Goal: Information Seeking & Learning: Learn about a topic

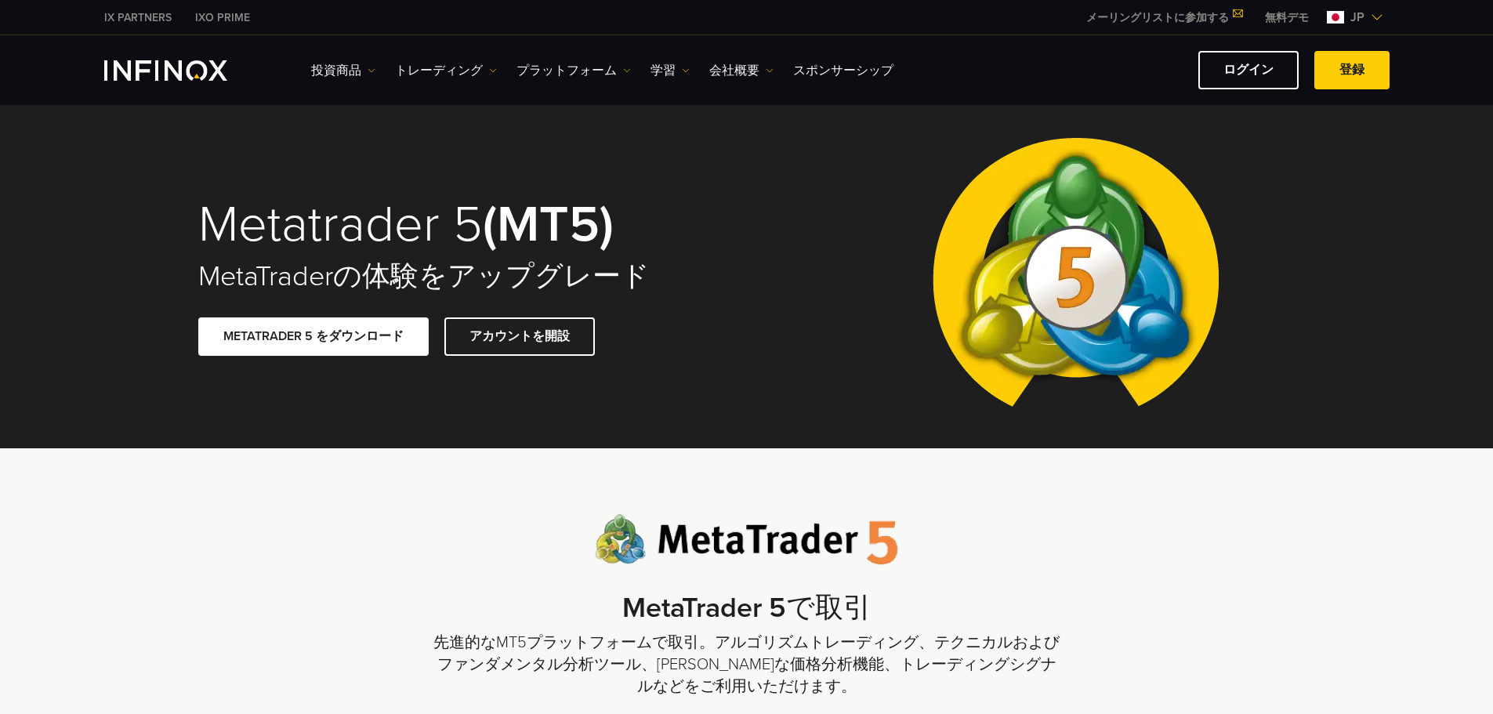
click at [314, 336] on span at bounding box center [314, 336] width 0 height 0
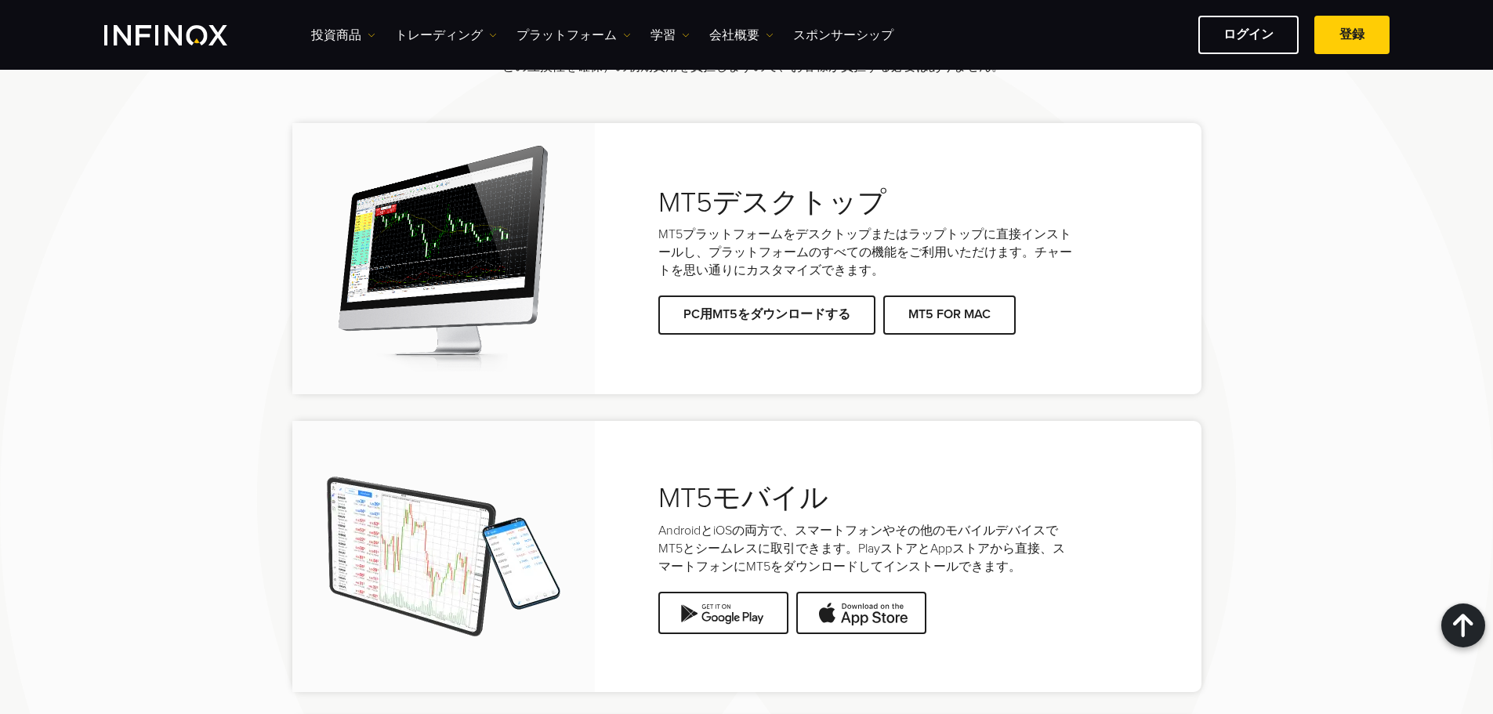
scroll to position [3057, 0]
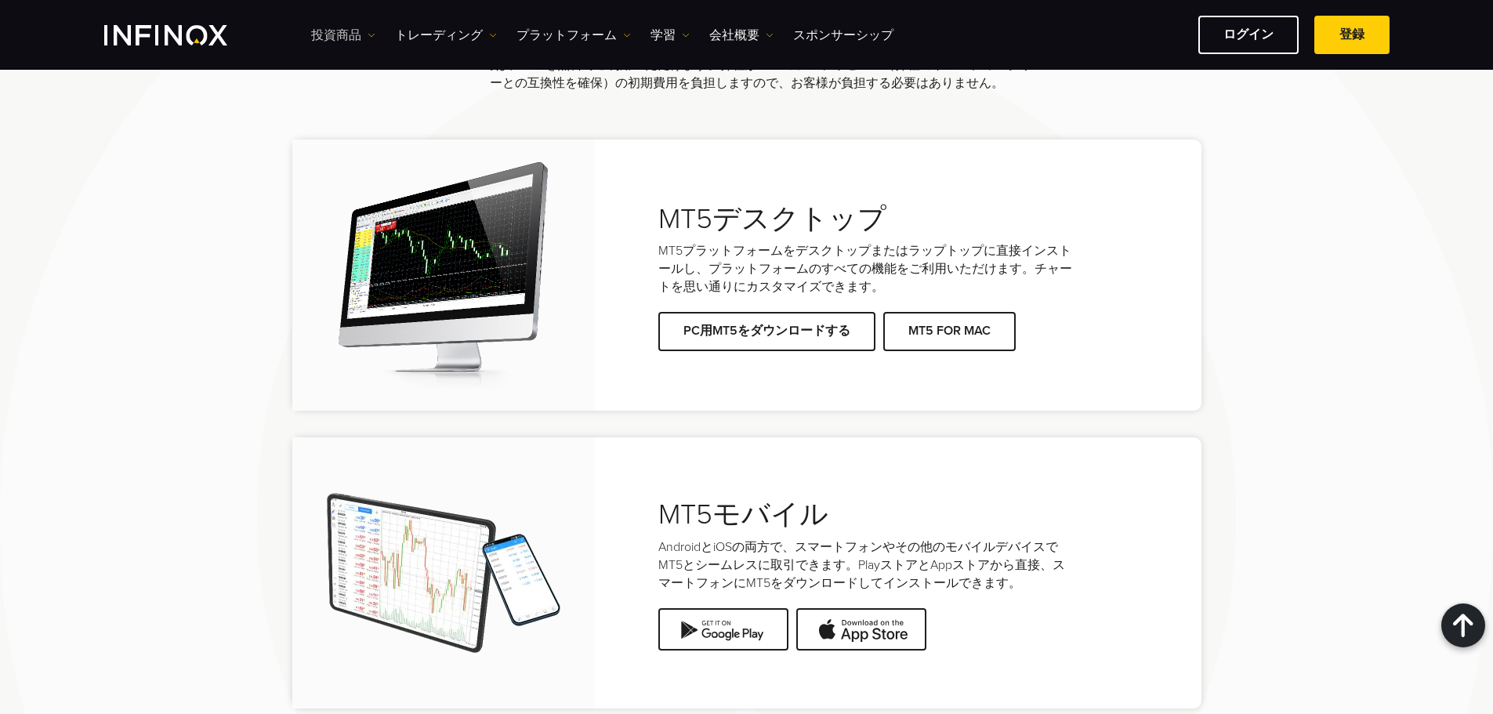
click at [364, 27] on link "投資商品" at bounding box center [343, 35] width 64 height 19
click at [363, 84] on link "投資商品" at bounding box center [370, 85] width 119 height 34
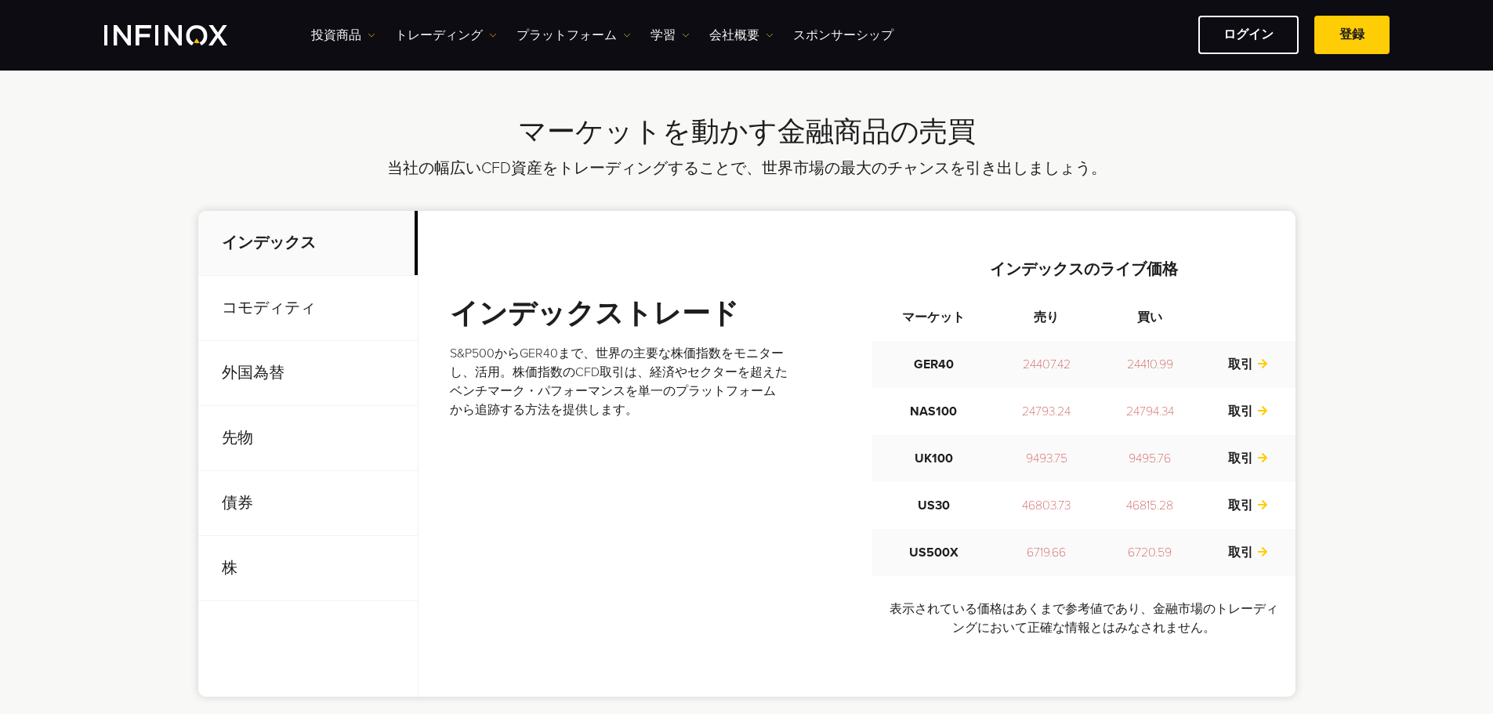
click at [287, 430] on p "先物" at bounding box center [307, 438] width 219 height 65
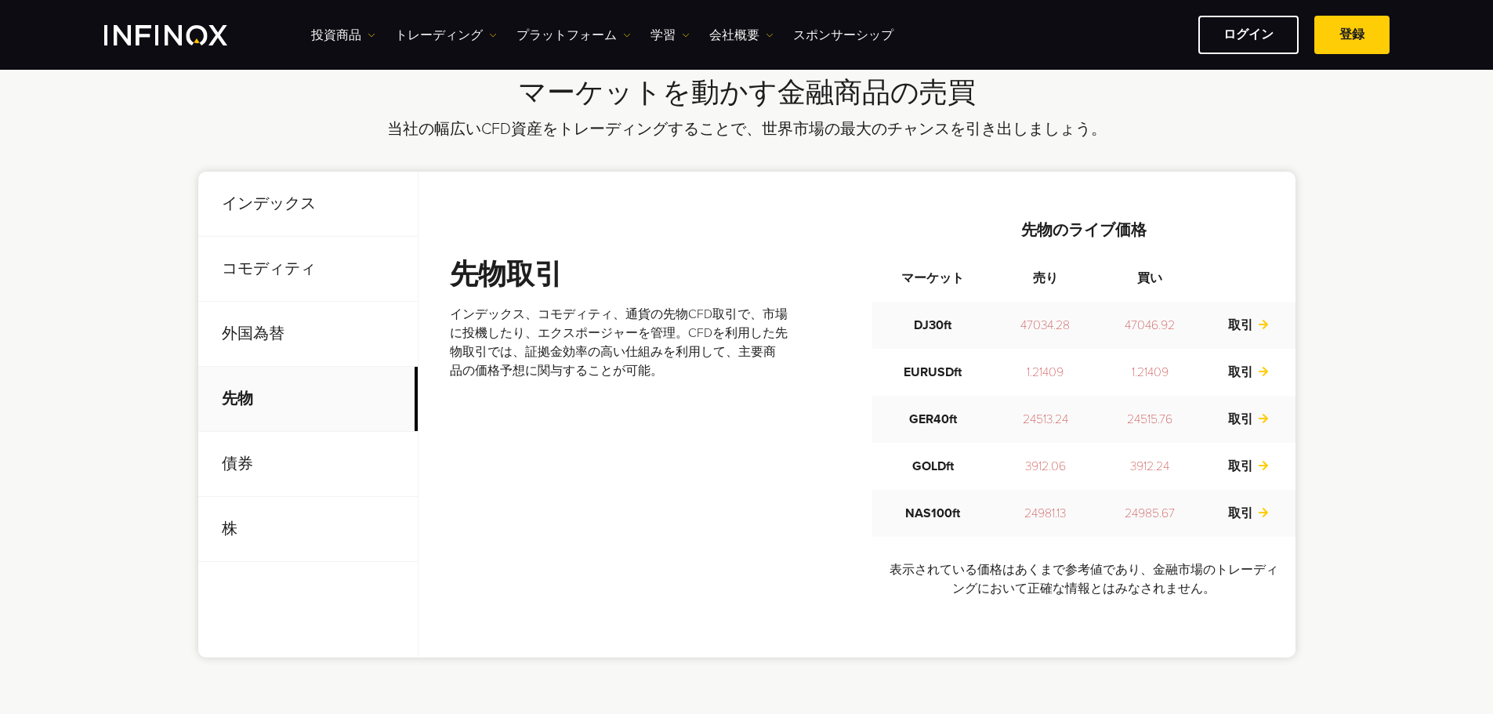
scroll to position [549, 0]
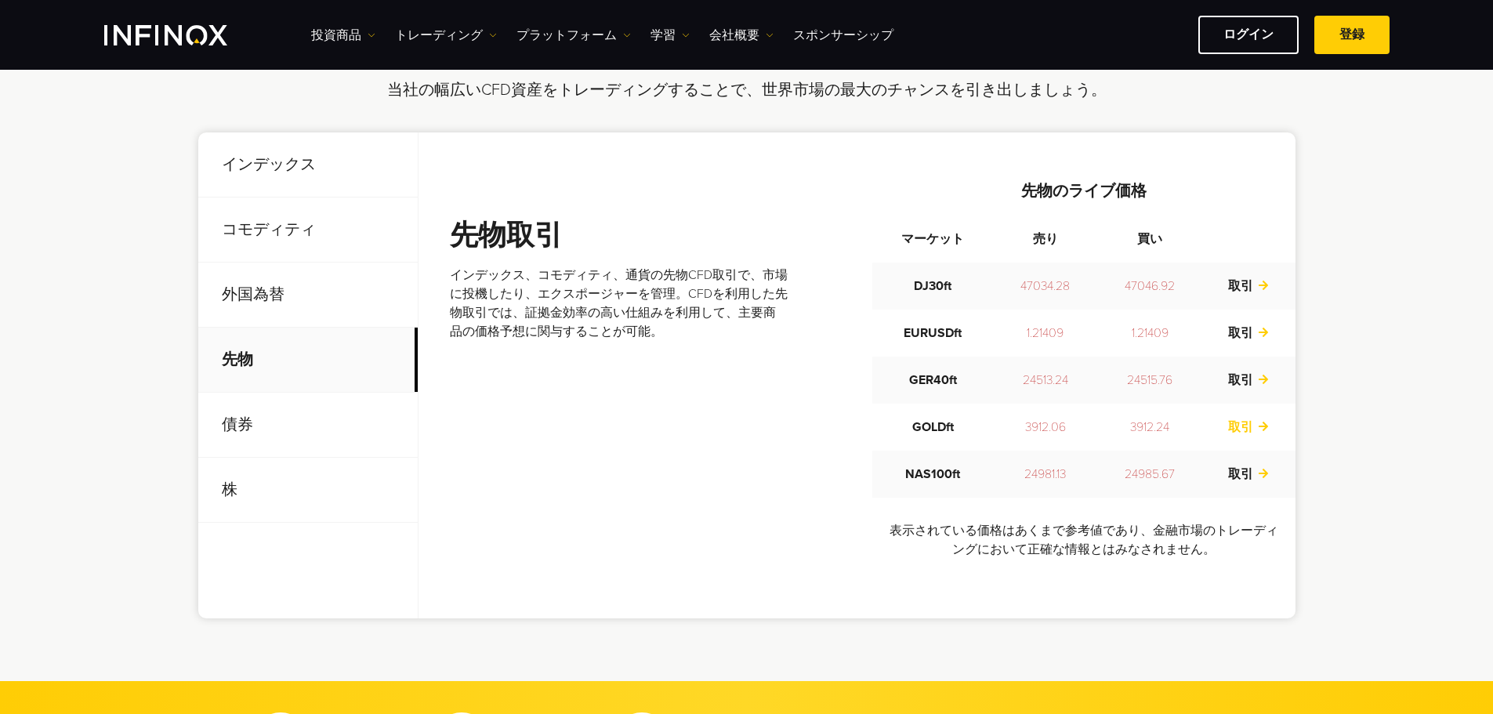
click at [1248, 431] on link "取引" at bounding box center [1248, 427] width 41 height 16
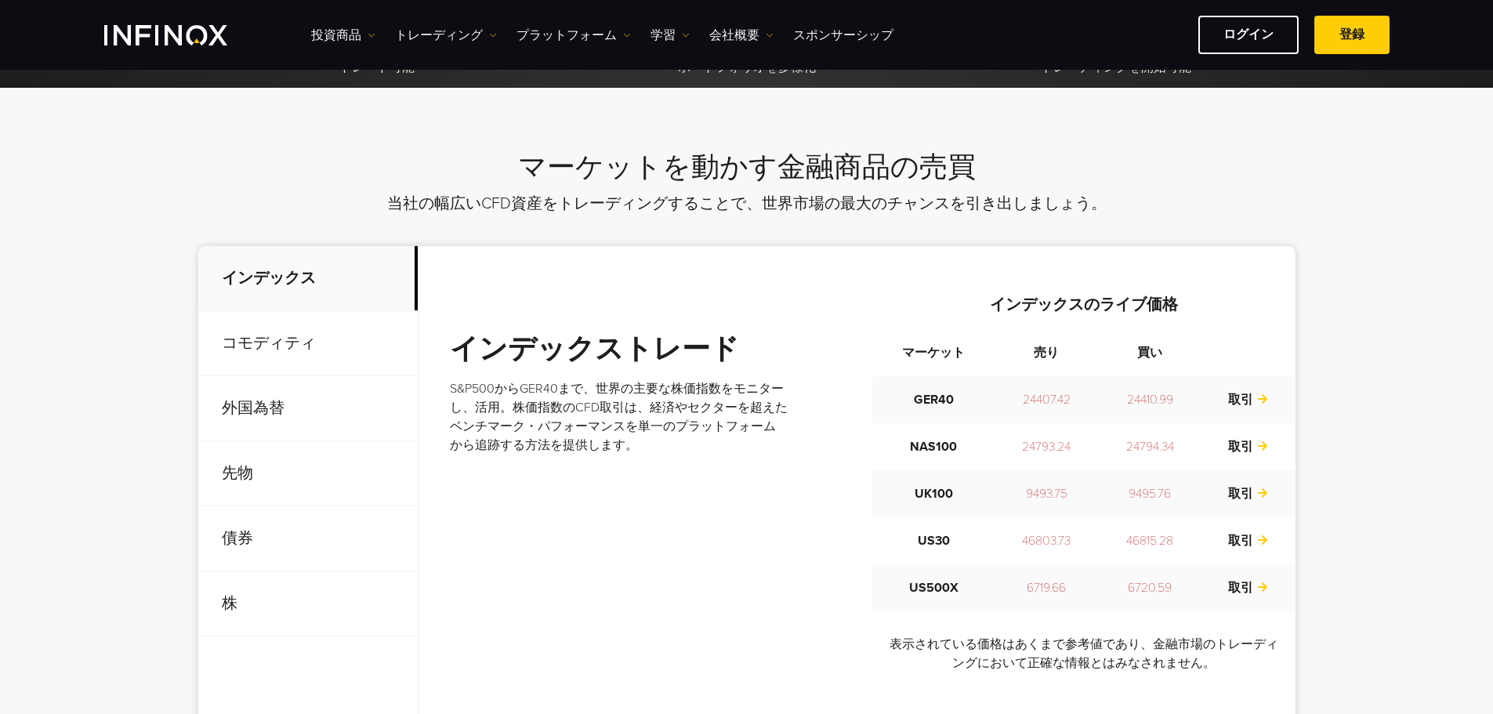
scroll to position [470, 0]
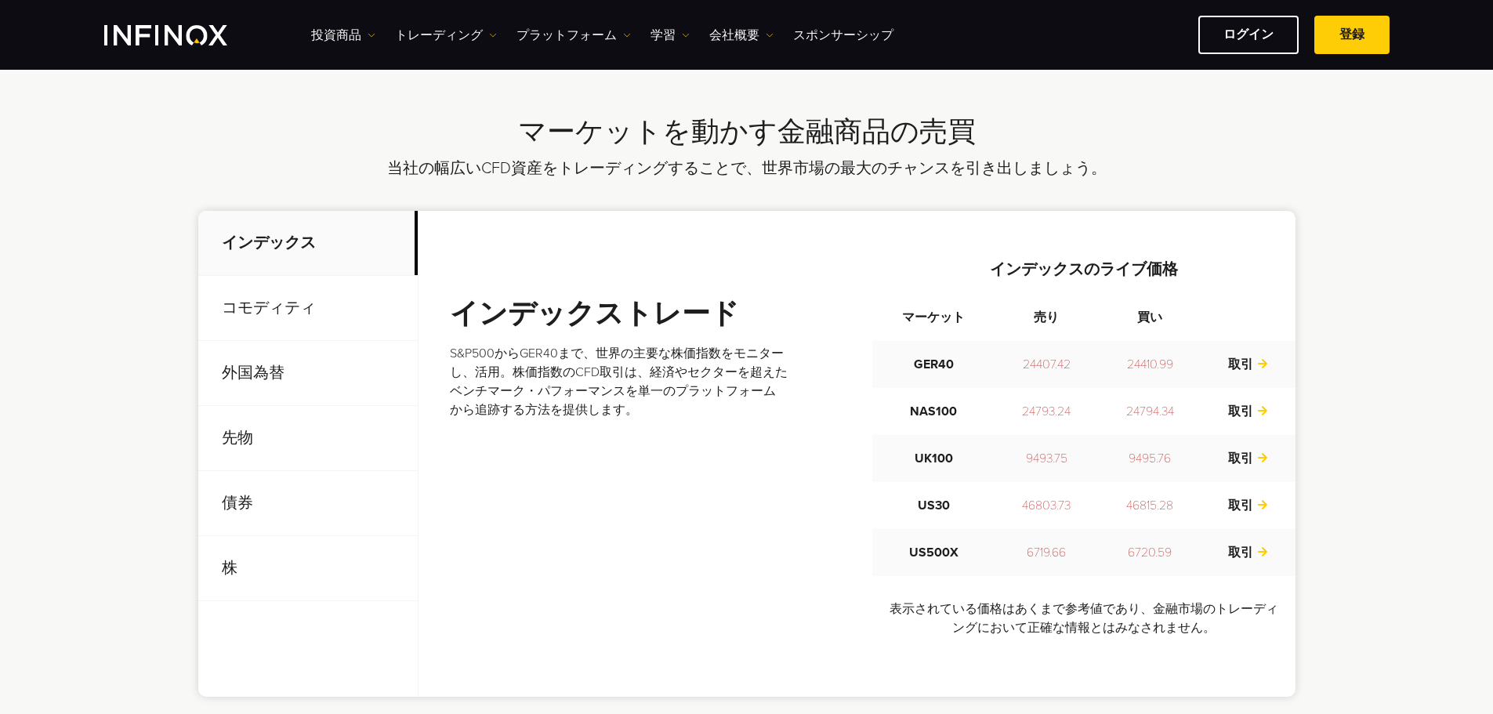
click at [343, 448] on p "先物" at bounding box center [307, 438] width 219 height 65
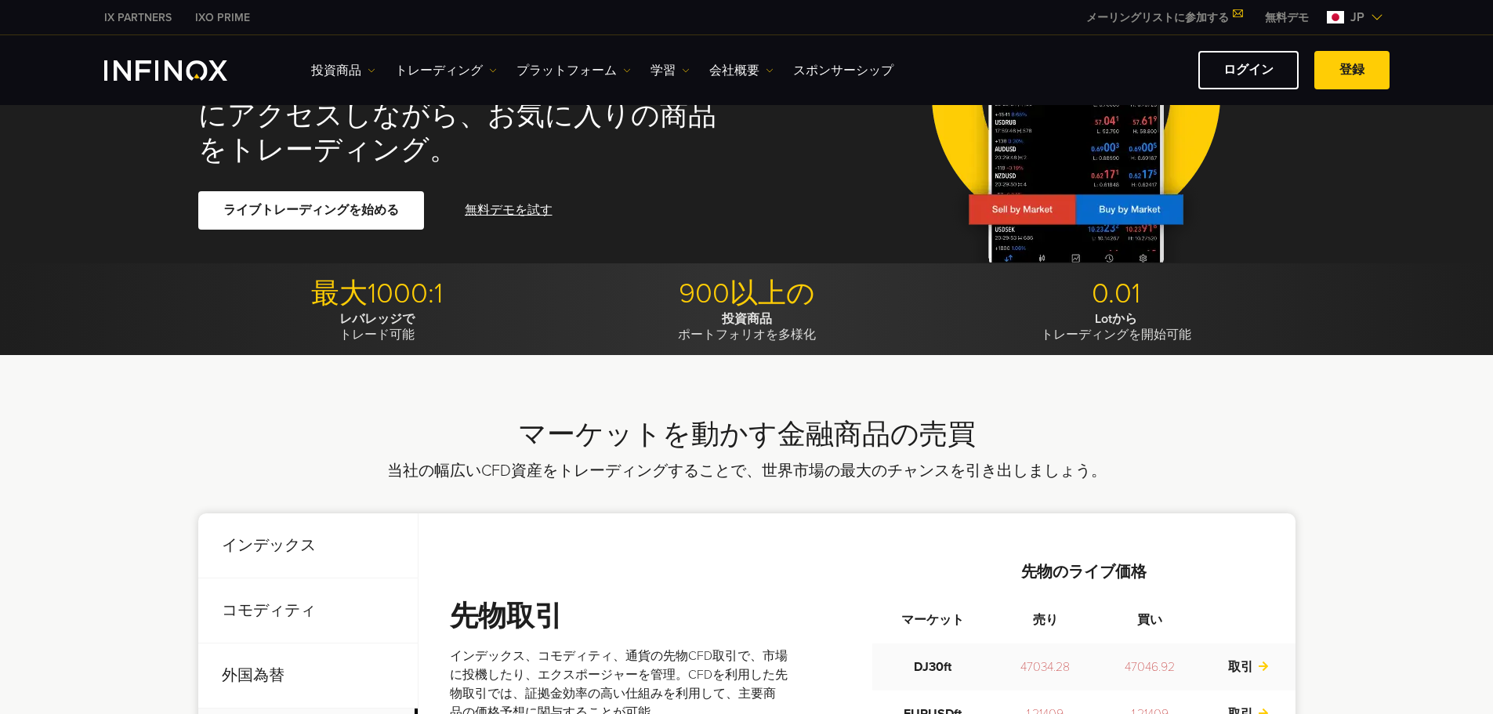
scroll to position [0, 0]
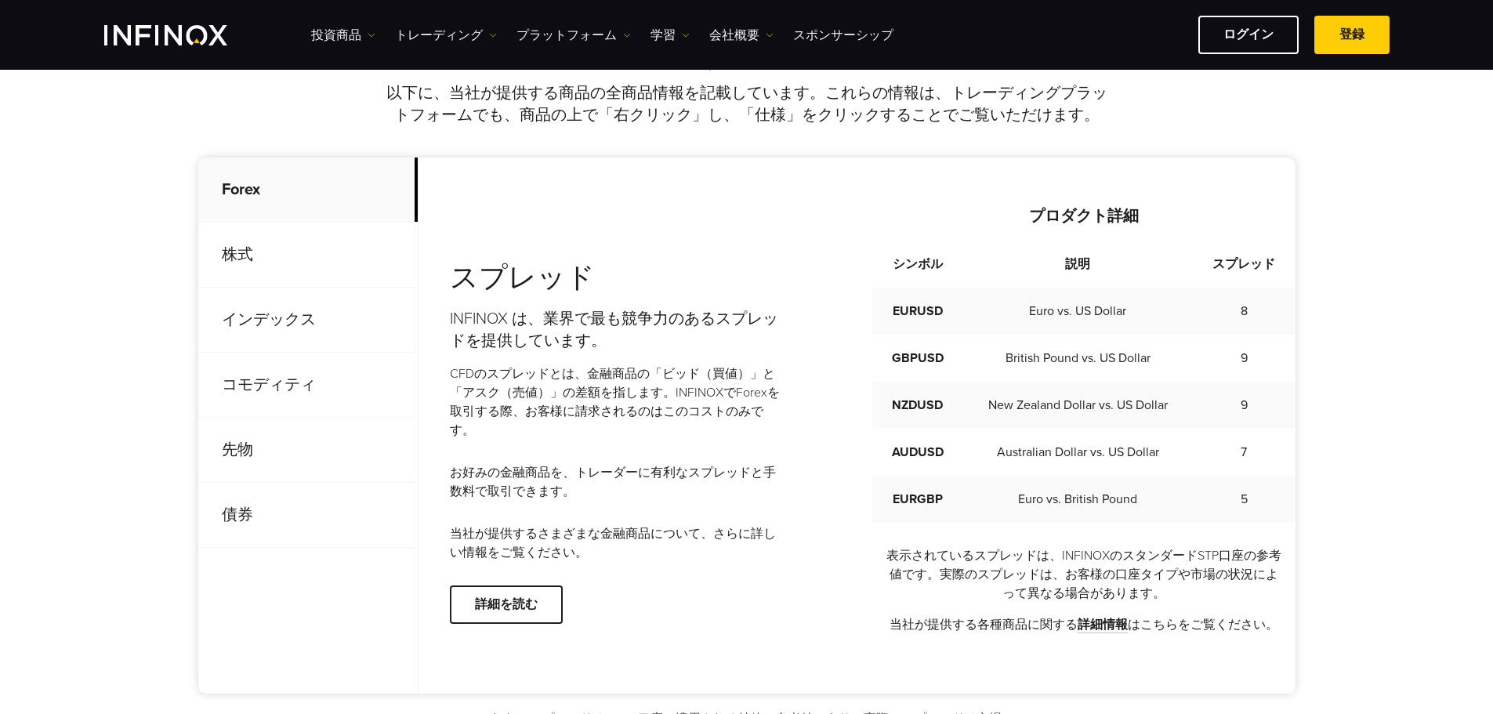
scroll to position [705, 0]
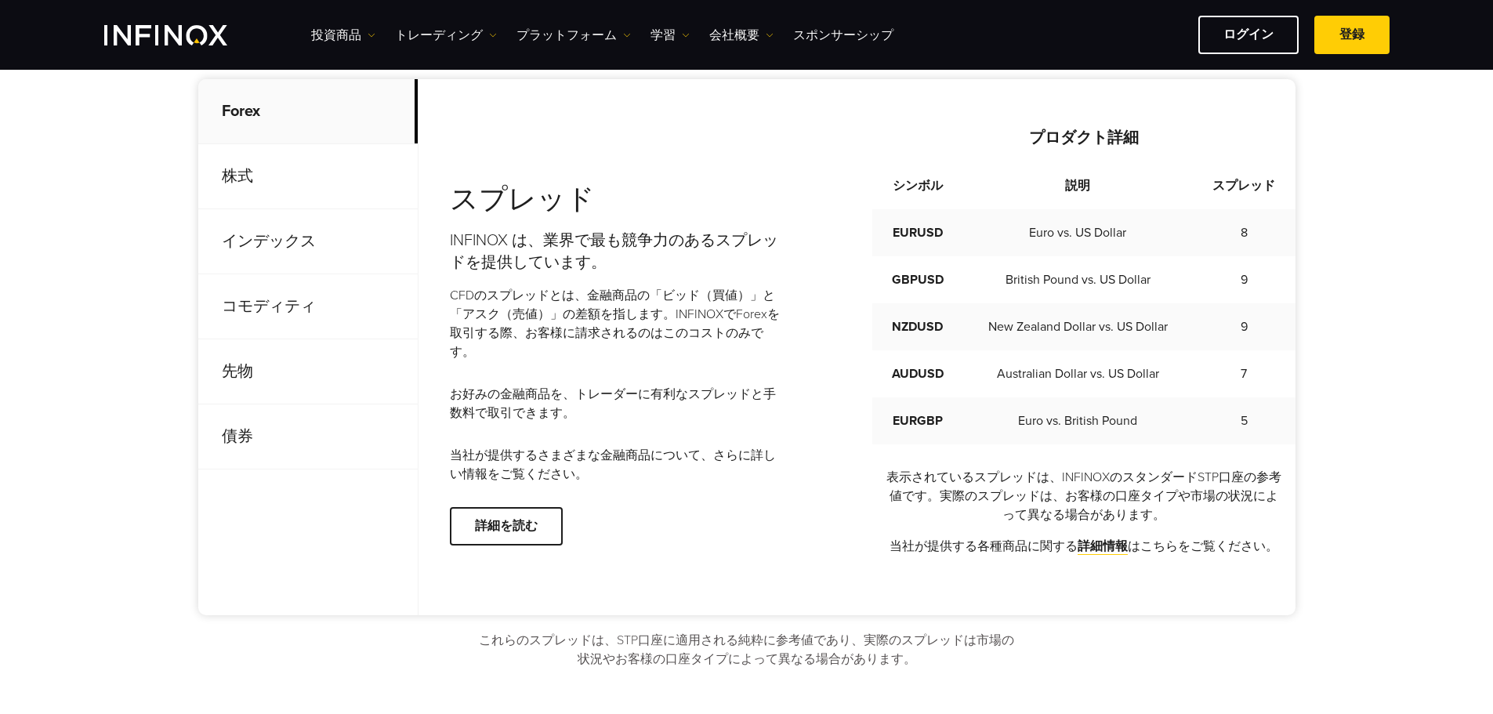
click at [306, 361] on p "先物" at bounding box center [307, 371] width 219 height 65
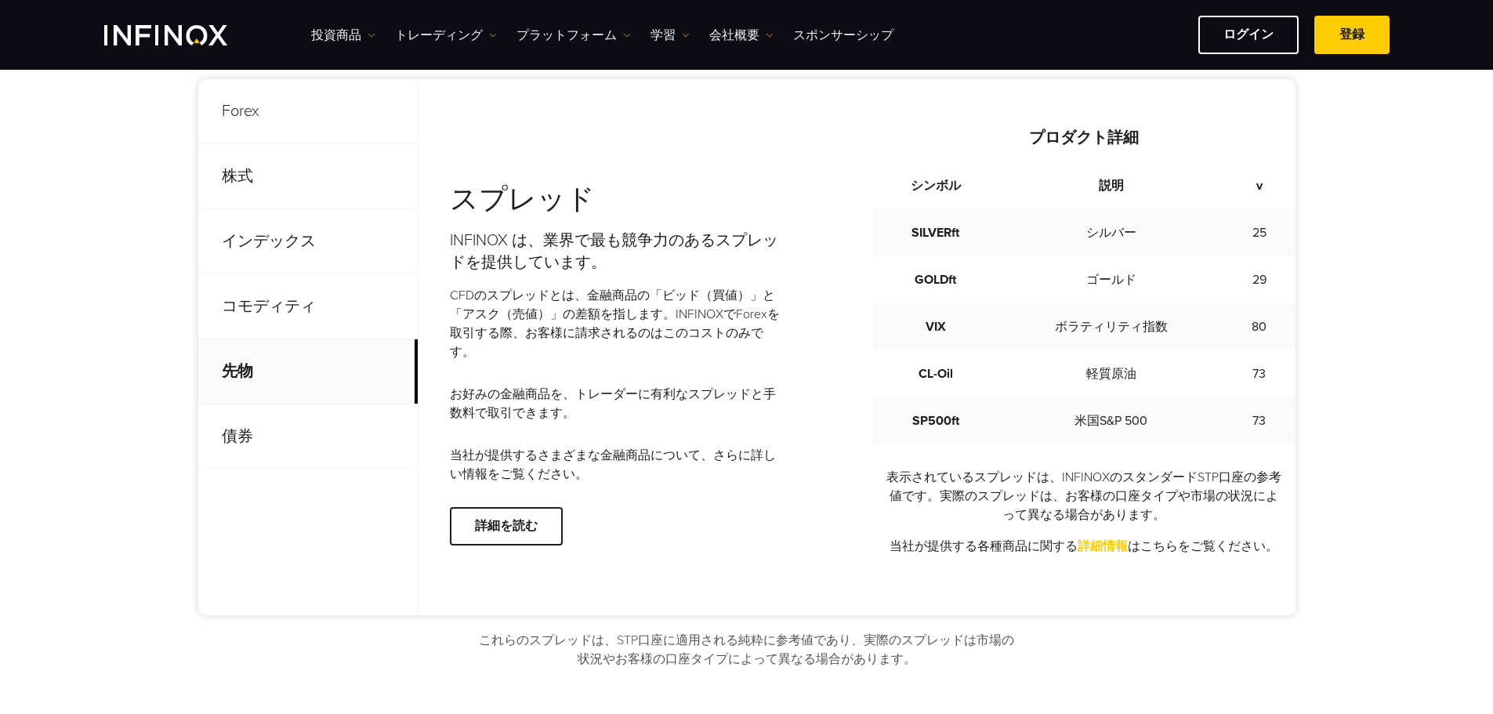
click at [1100, 550] on link "詳細情報" at bounding box center [1103, 546] width 50 height 16
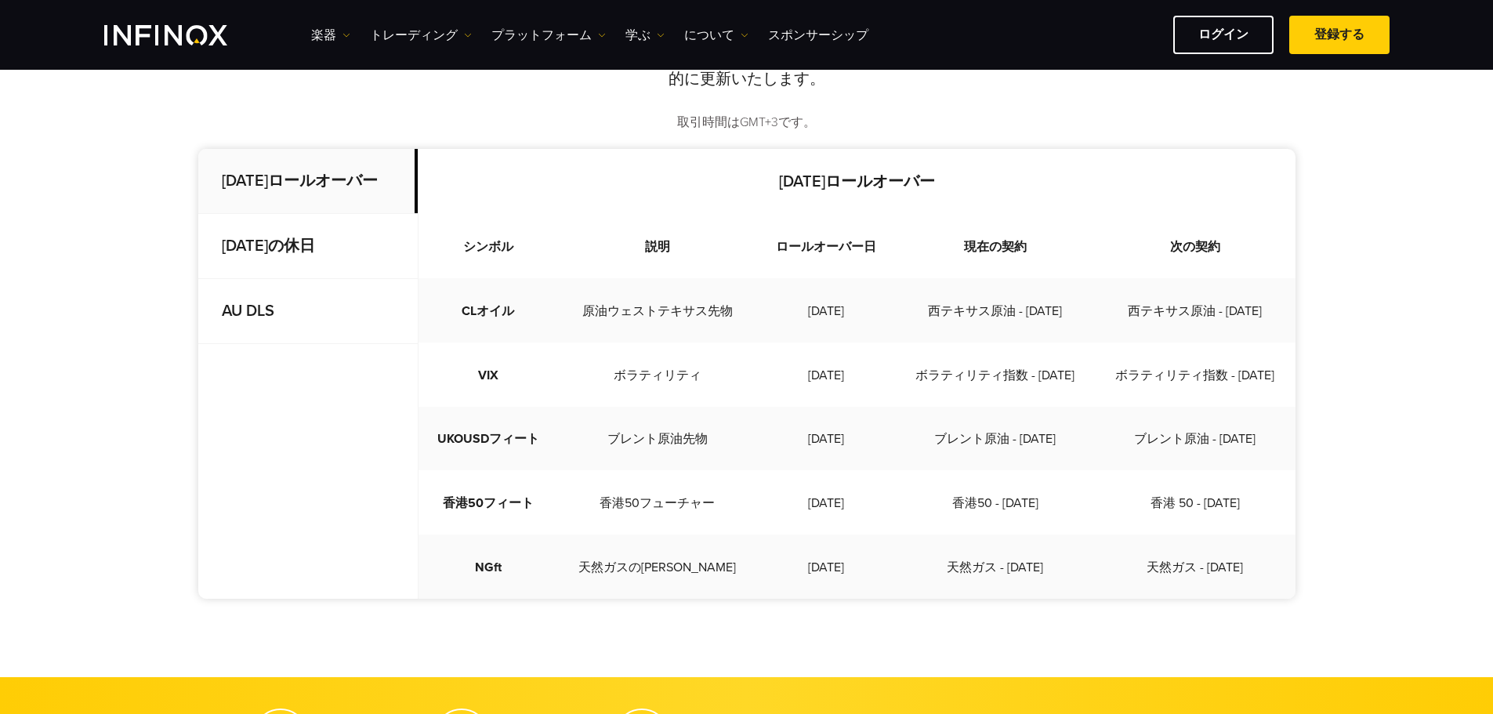
scroll to position [392, 0]
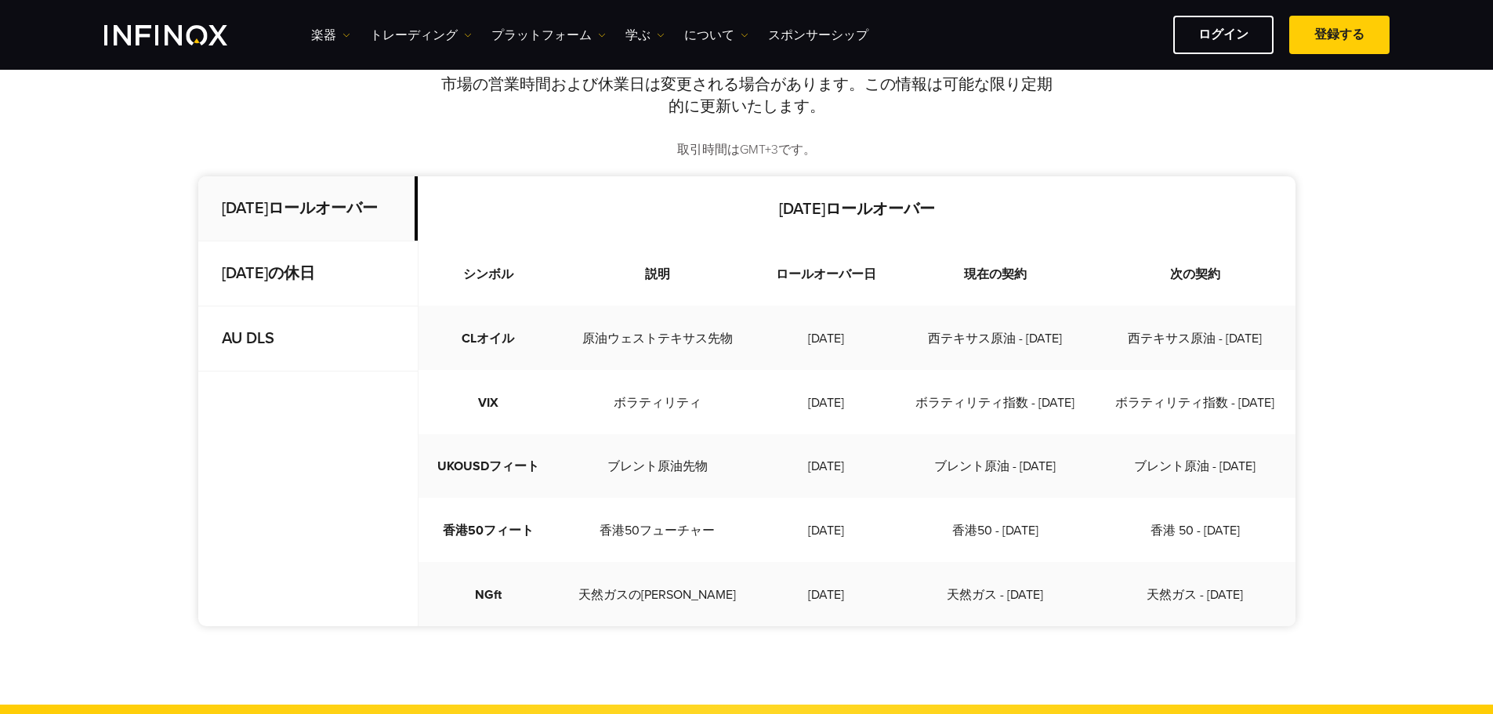
click at [345, 353] on p "AU DLS" at bounding box center [307, 338] width 219 height 65
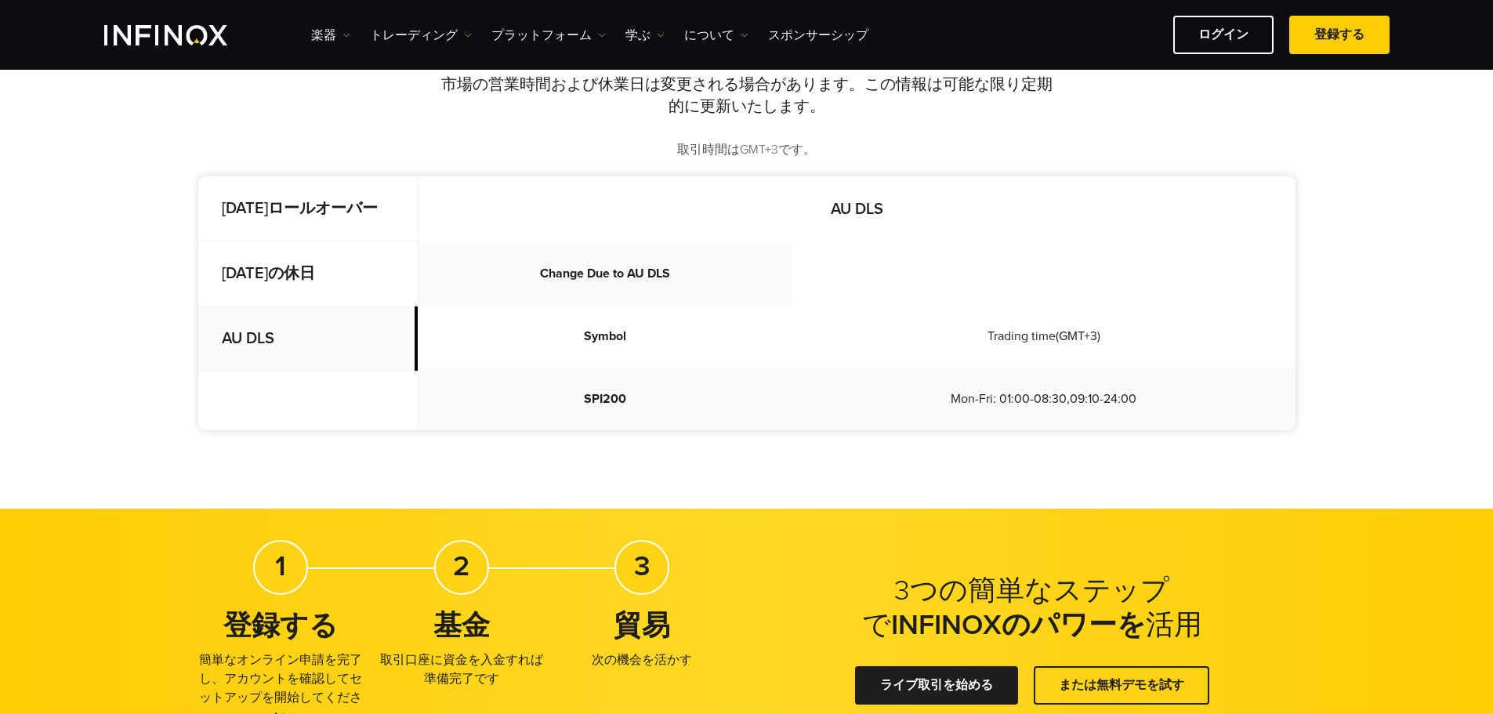
scroll to position [0, 0]
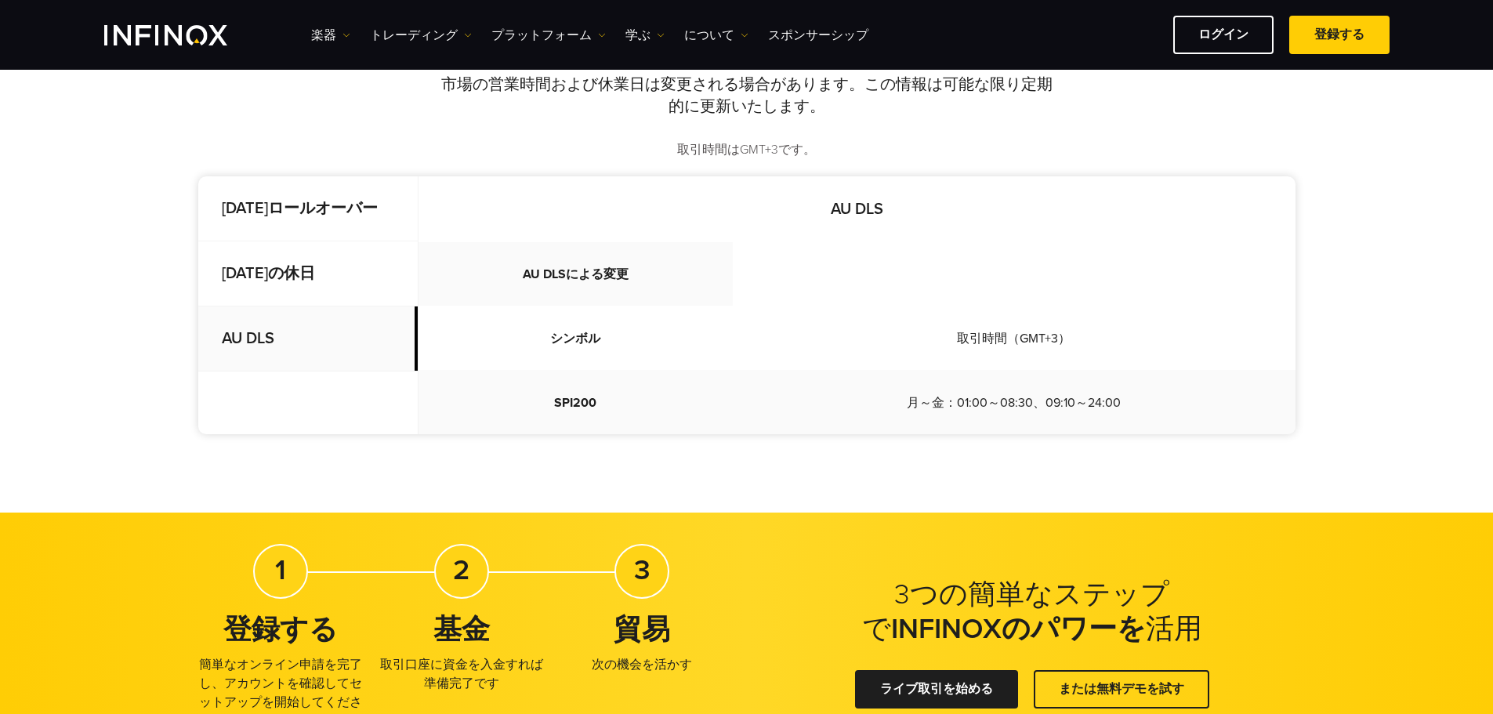
click at [315, 283] on font "2025年10月の休日" at bounding box center [268, 273] width 93 height 19
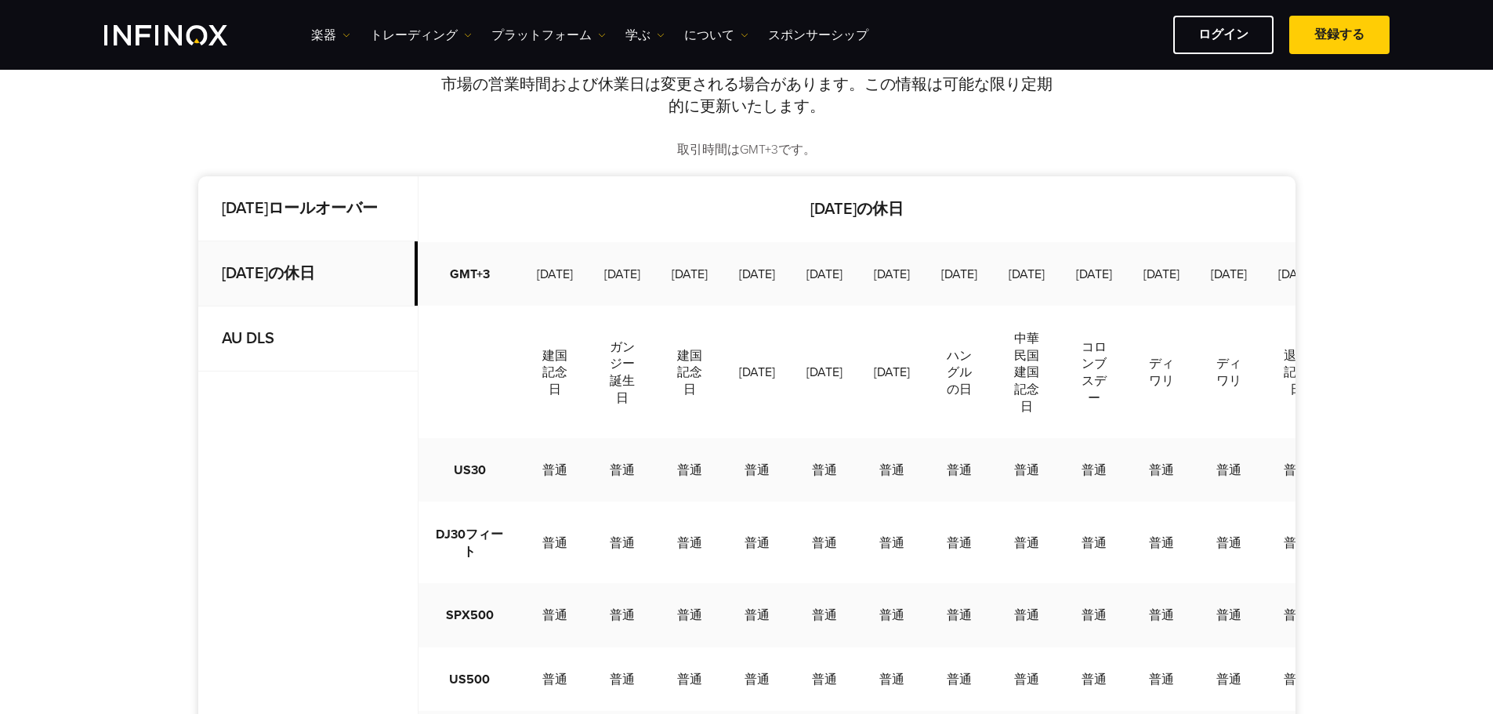
click at [332, 217] on font "2025年10月ロールオーバー" at bounding box center [300, 208] width 156 height 19
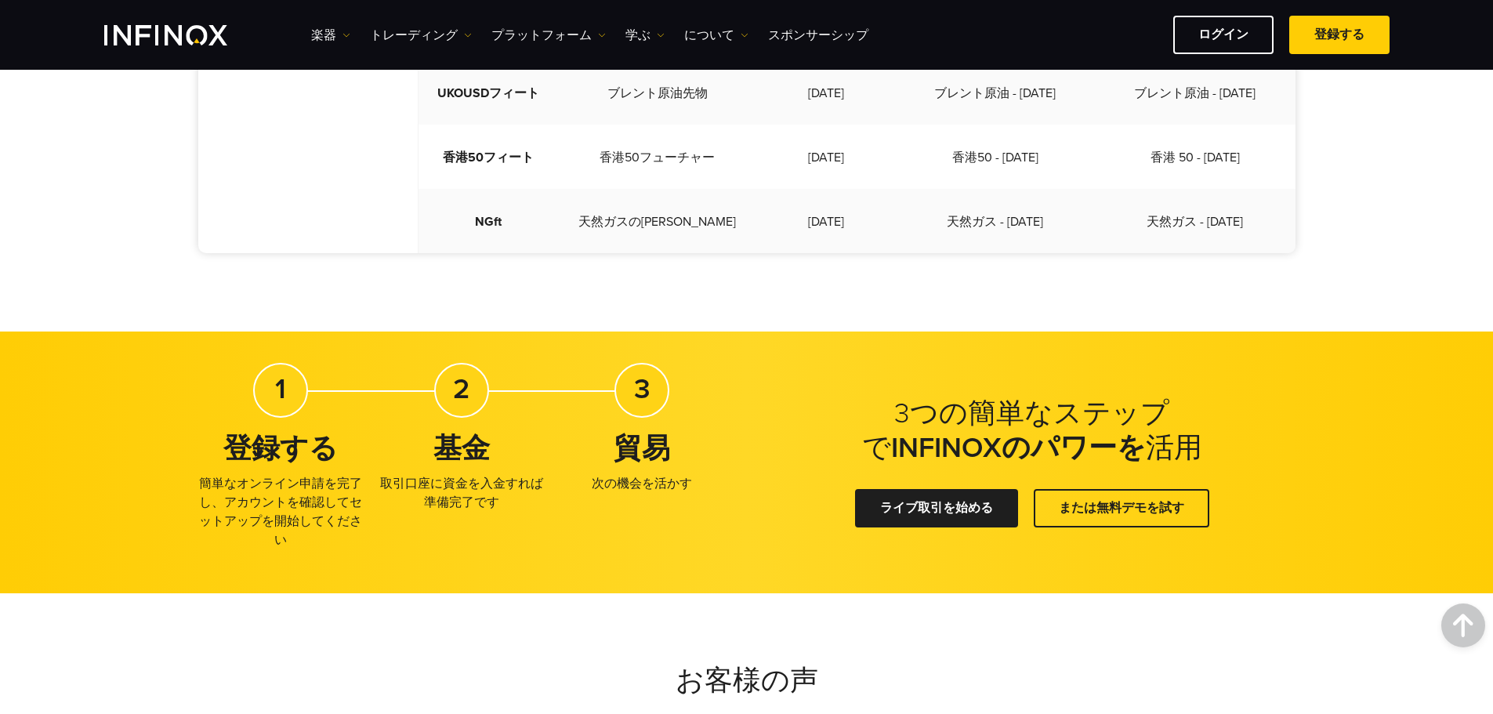
scroll to position [784, 0]
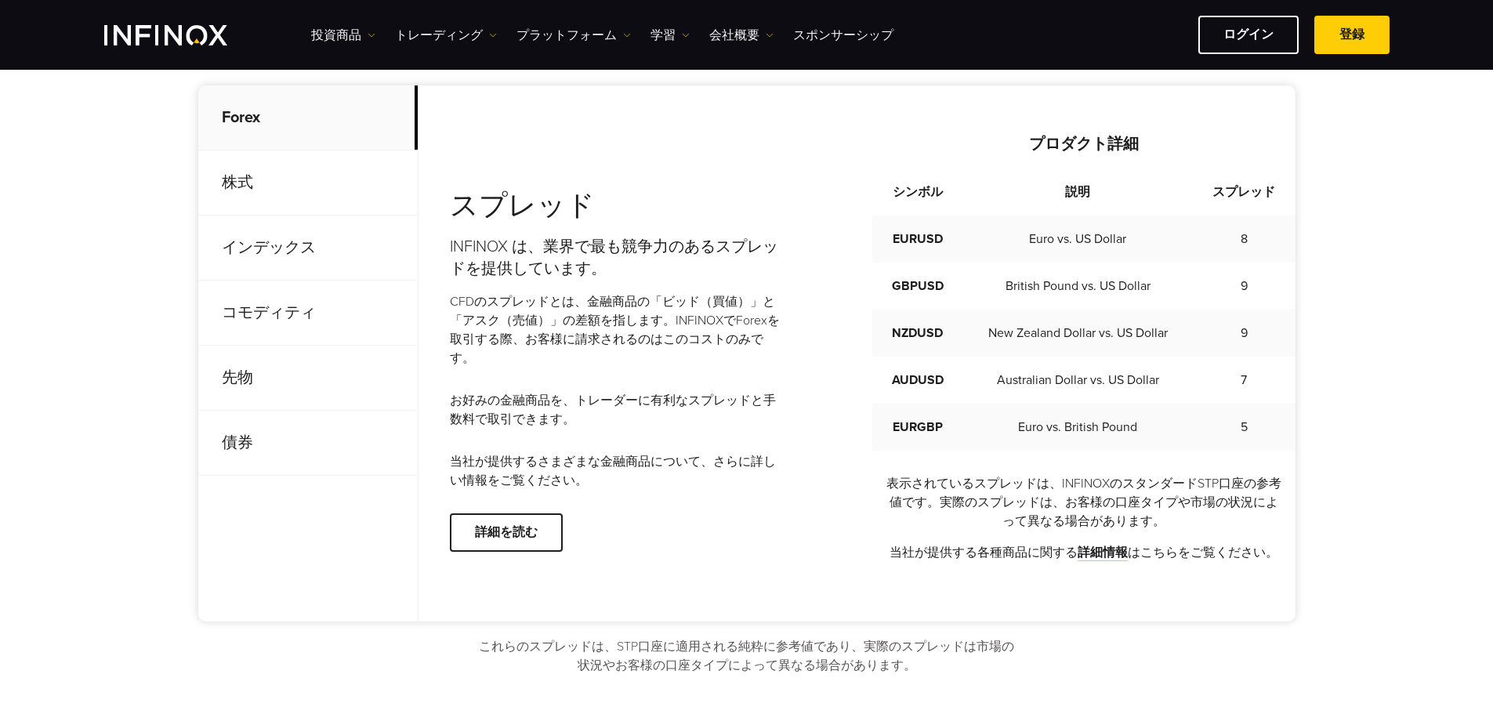
click at [369, 385] on p "先物" at bounding box center [307, 378] width 219 height 65
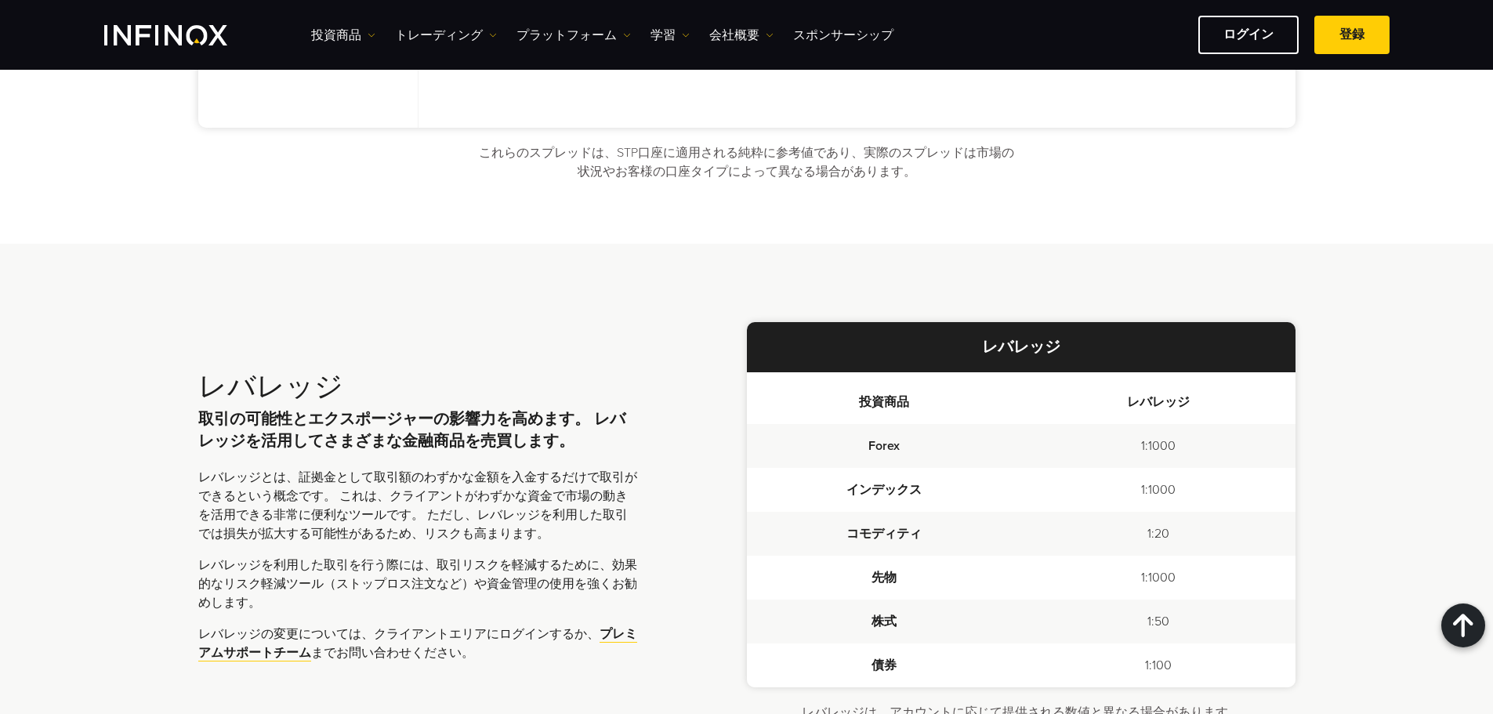
scroll to position [627, 0]
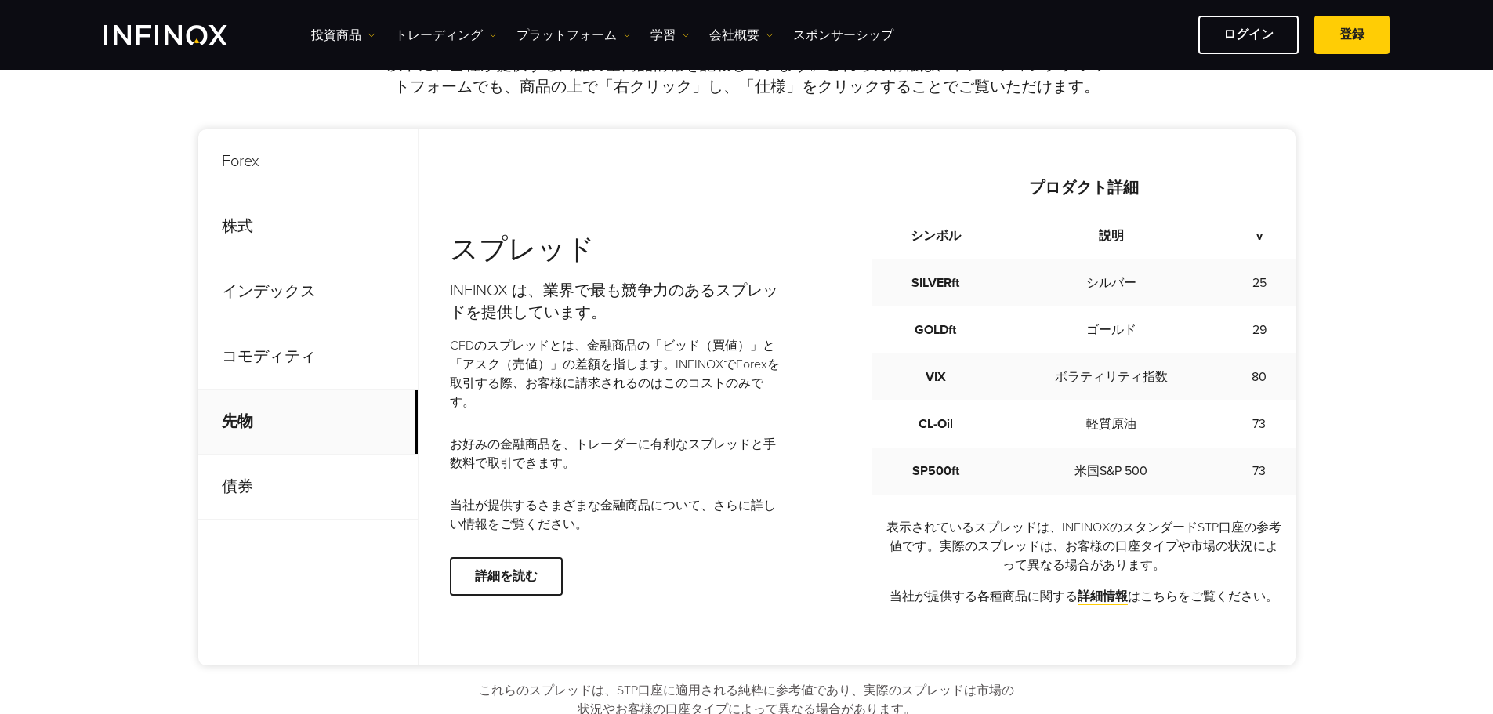
click at [318, 179] on p "Forex" at bounding box center [307, 161] width 219 height 65
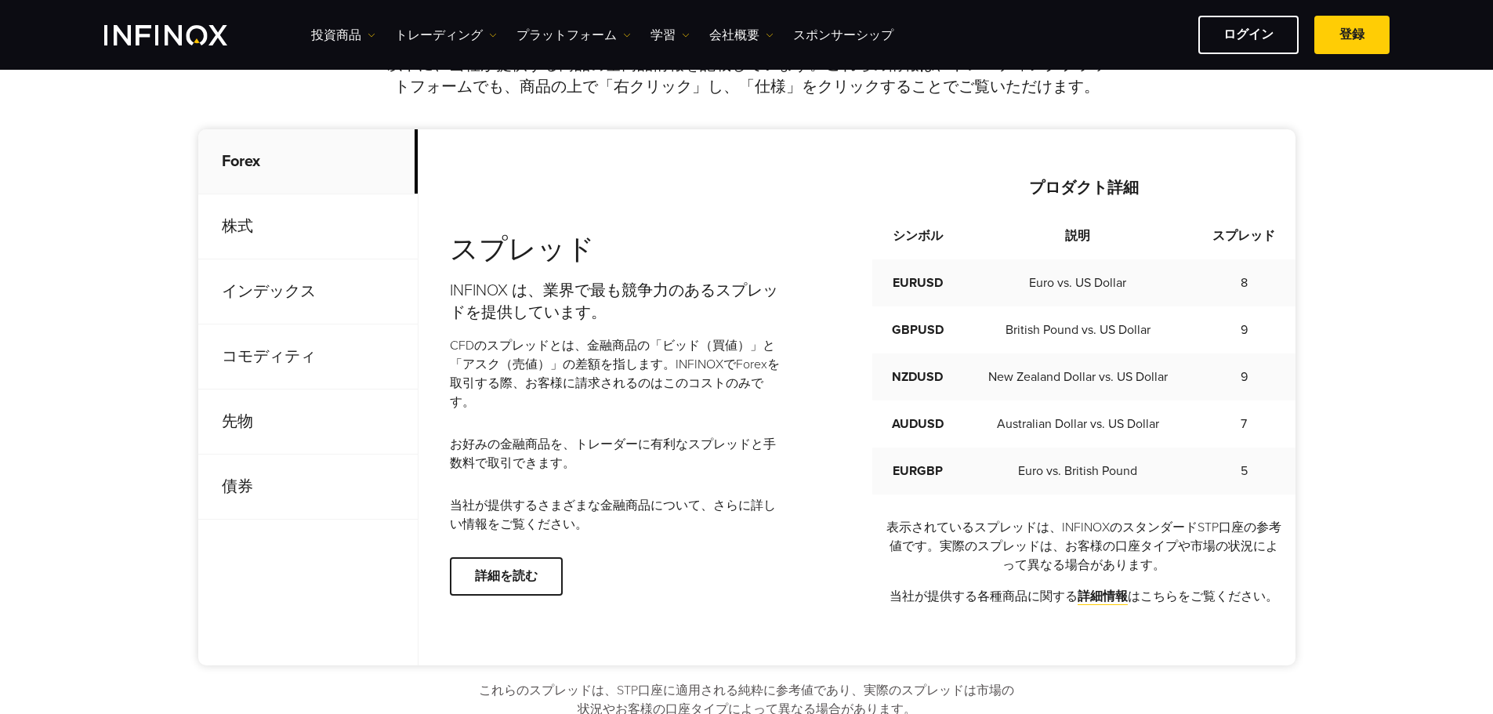
click at [326, 296] on p "インデックス" at bounding box center [307, 291] width 219 height 65
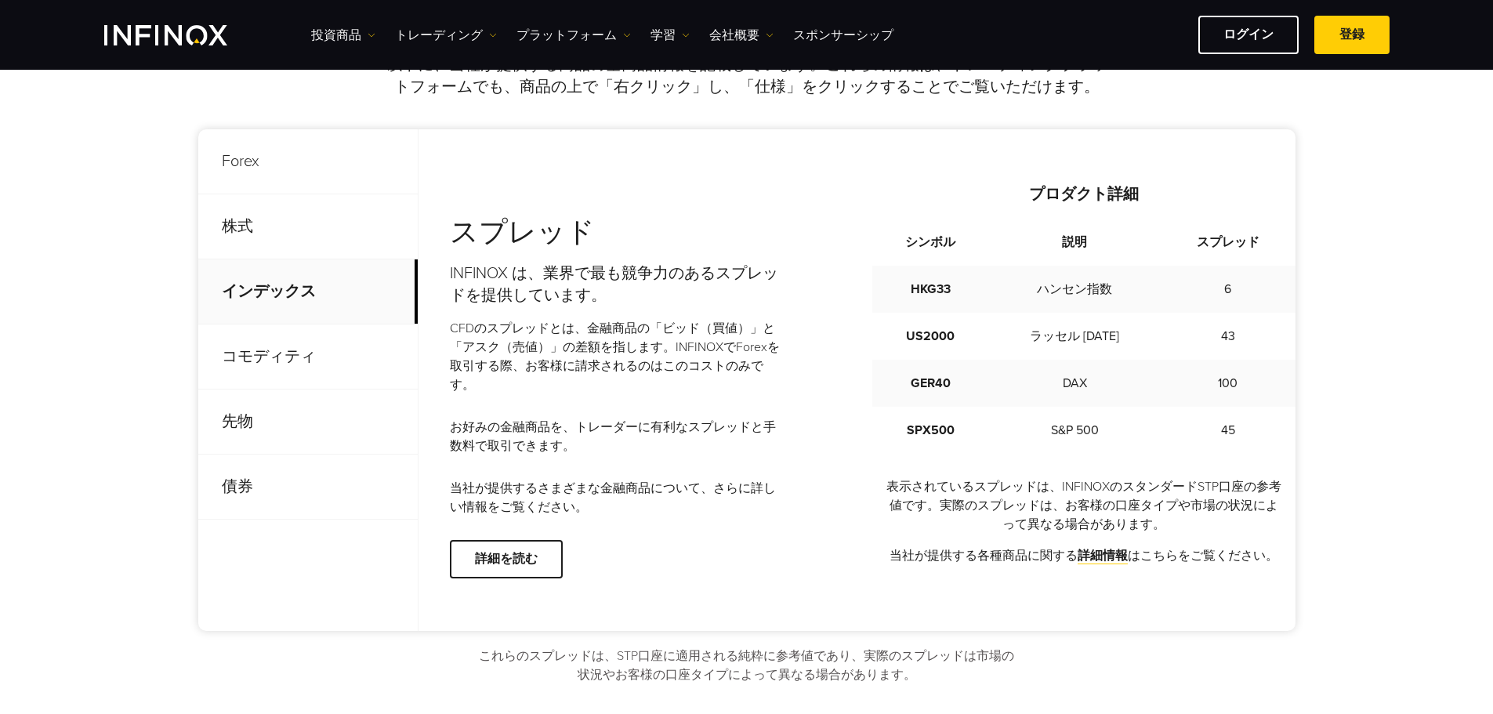
click at [326, 361] on p "コモディティ" at bounding box center [307, 357] width 219 height 65
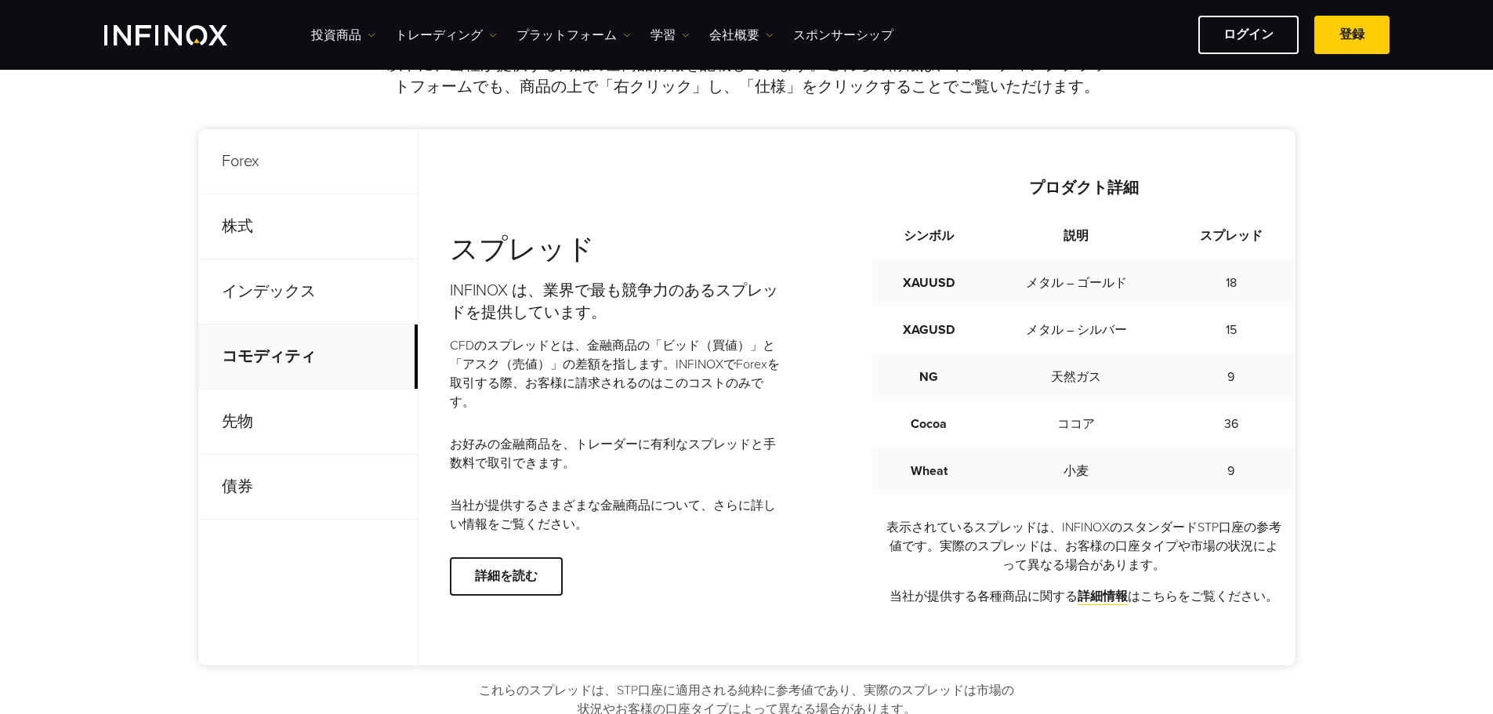
click at [347, 434] on p "先物" at bounding box center [307, 422] width 219 height 65
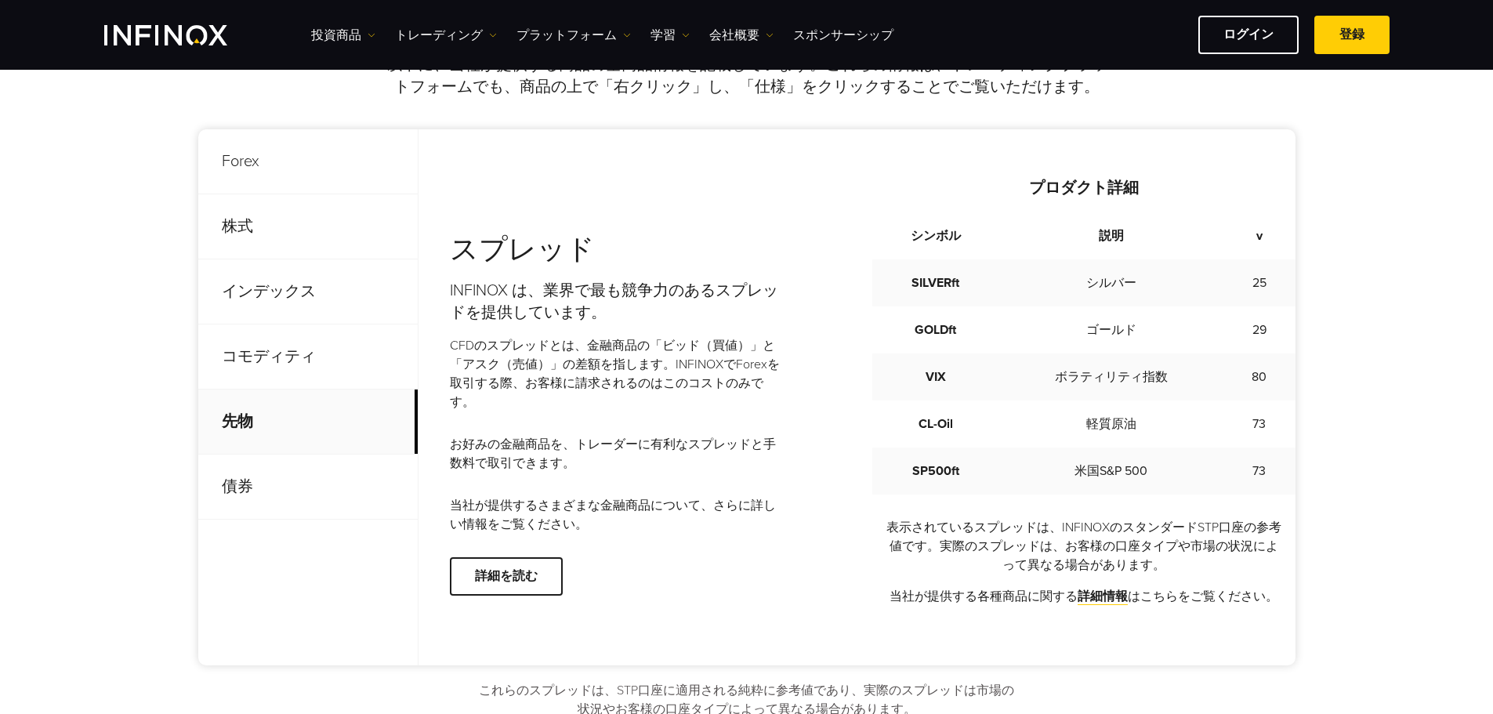
scroll to position [0, 0]
click at [348, 376] on p "コモディティ" at bounding box center [307, 357] width 219 height 65
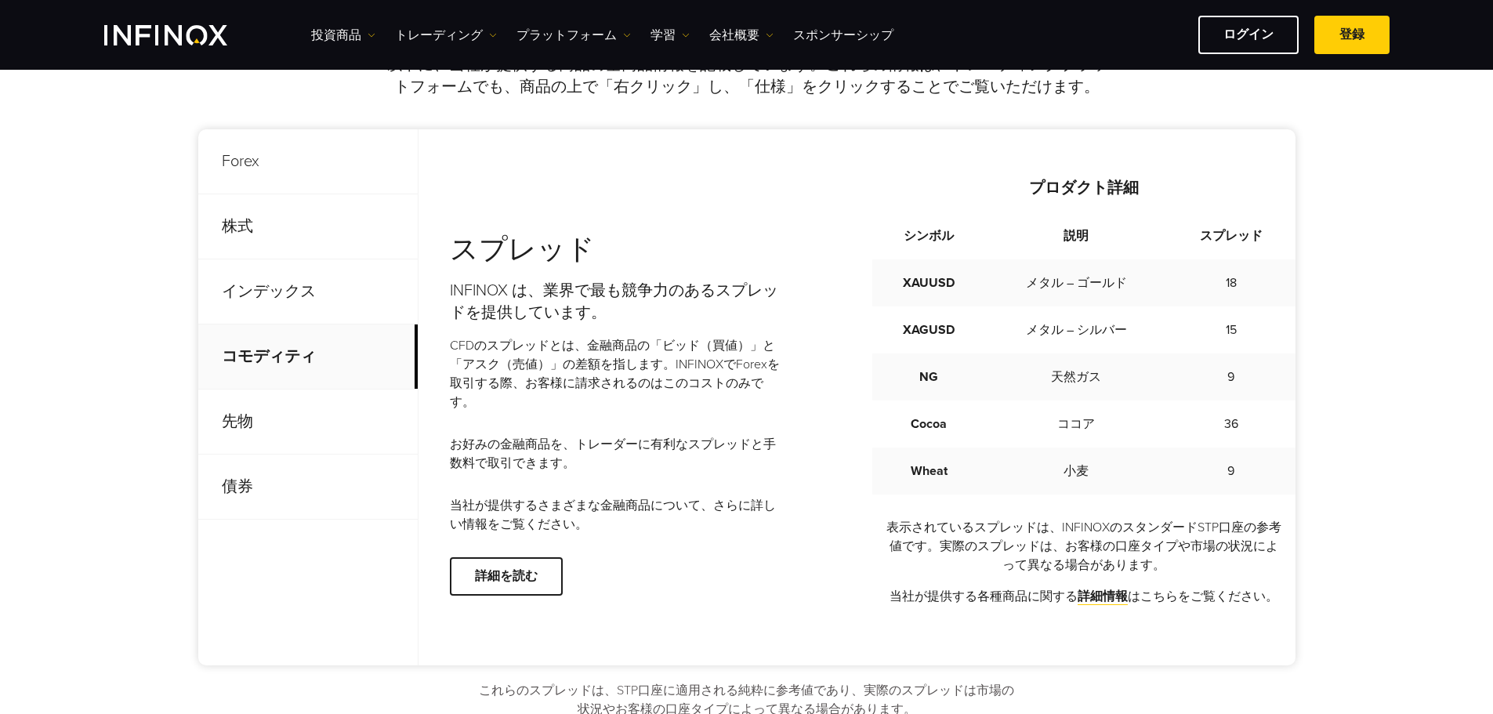
click at [335, 417] on p "先物" at bounding box center [307, 422] width 219 height 65
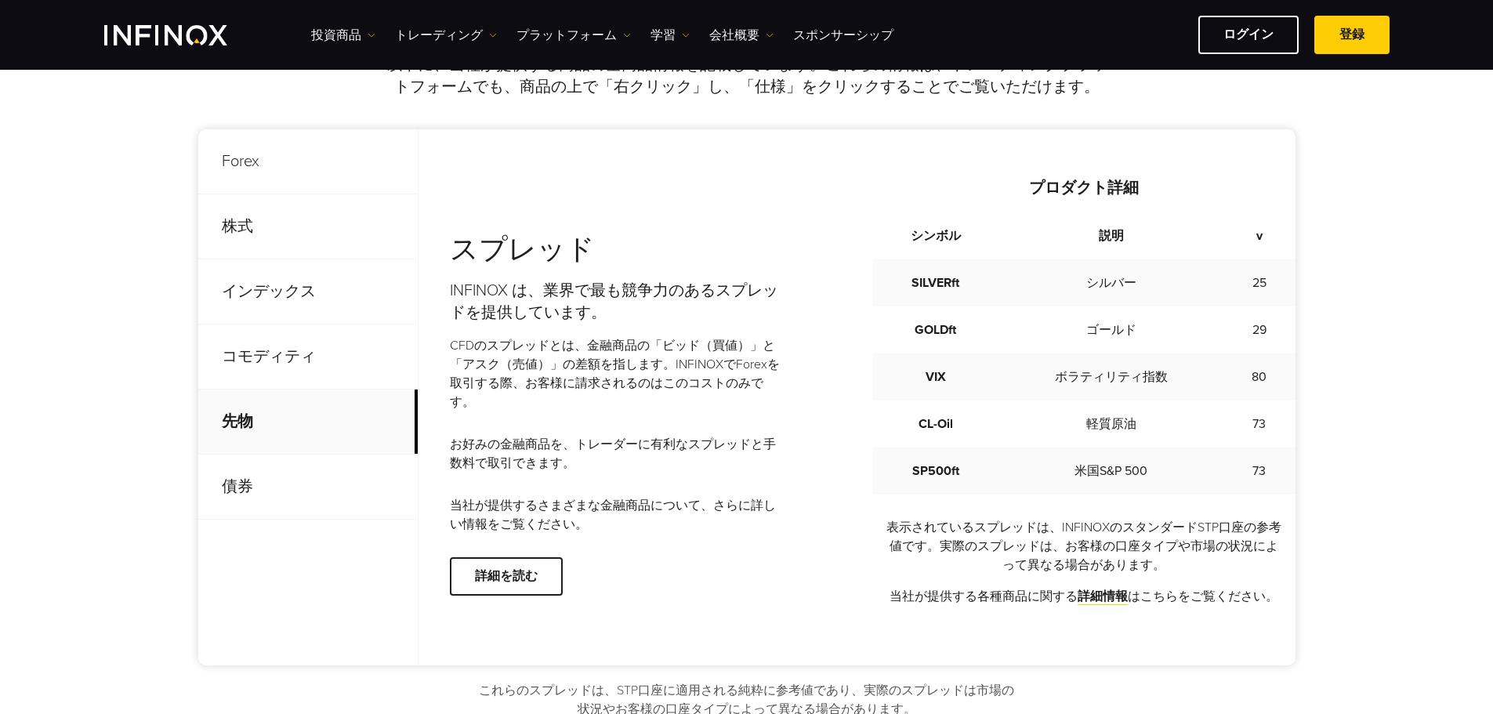
click at [339, 365] on p "コモディティ" at bounding box center [307, 357] width 219 height 65
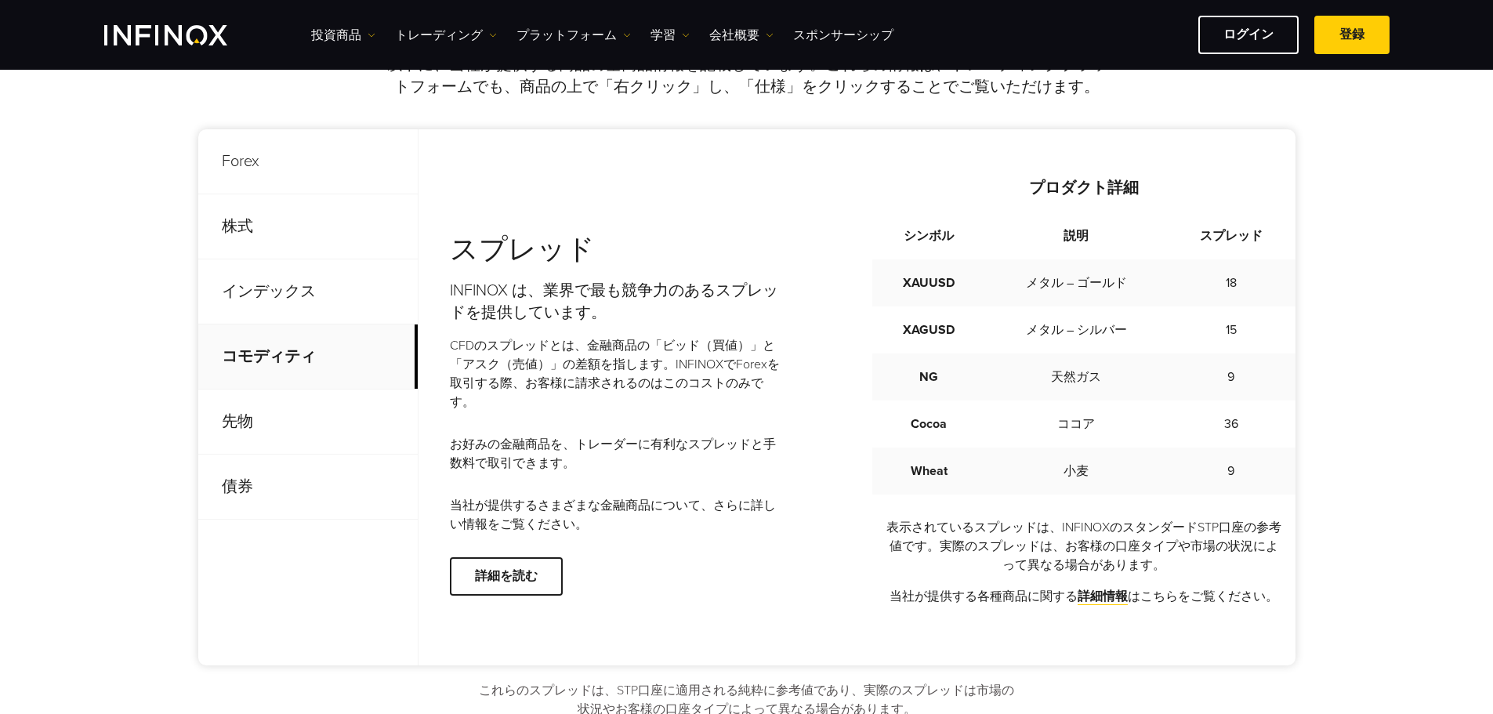
click at [343, 295] on p "インデックス" at bounding box center [307, 291] width 219 height 65
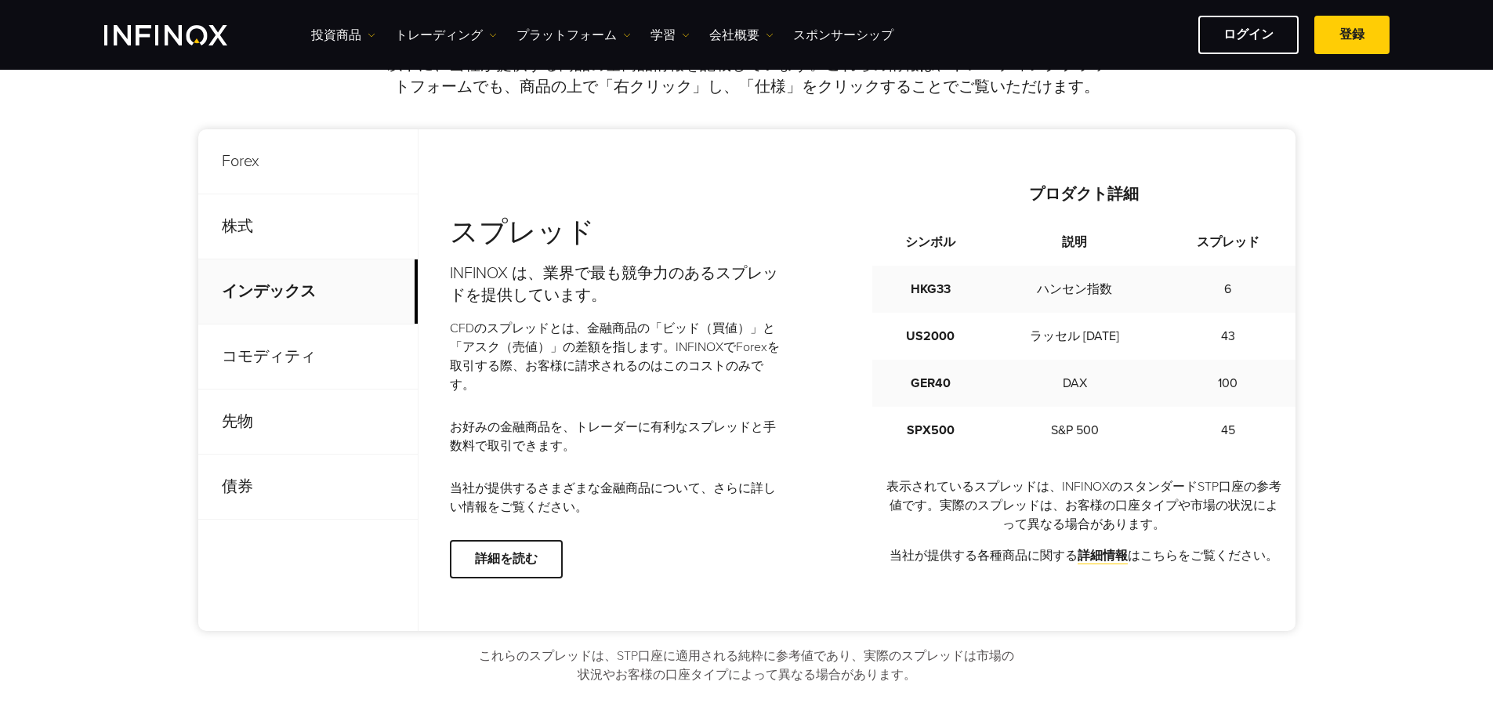
click at [355, 234] on p "株式" at bounding box center [307, 226] width 219 height 65
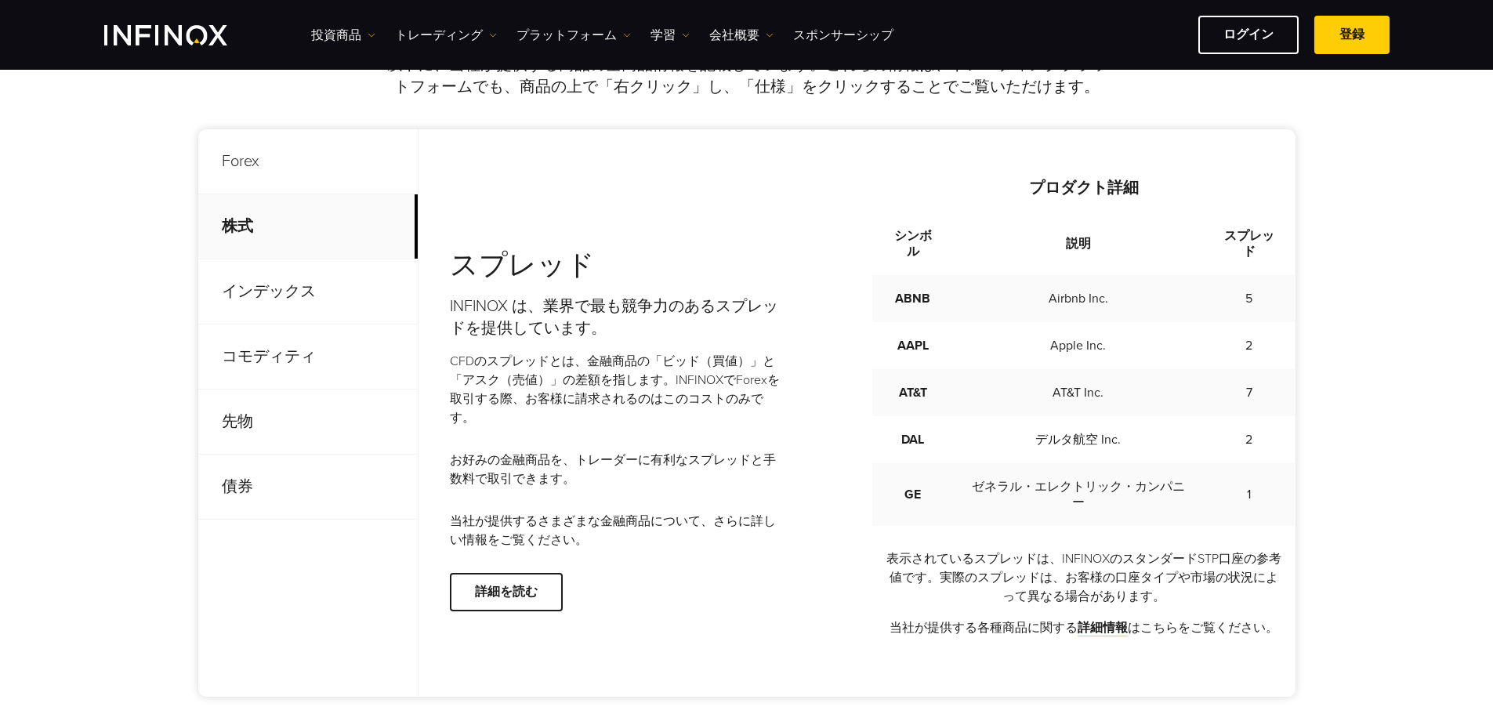
click at [341, 287] on p "インデックス" at bounding box center [307, 291] width 219 height 65
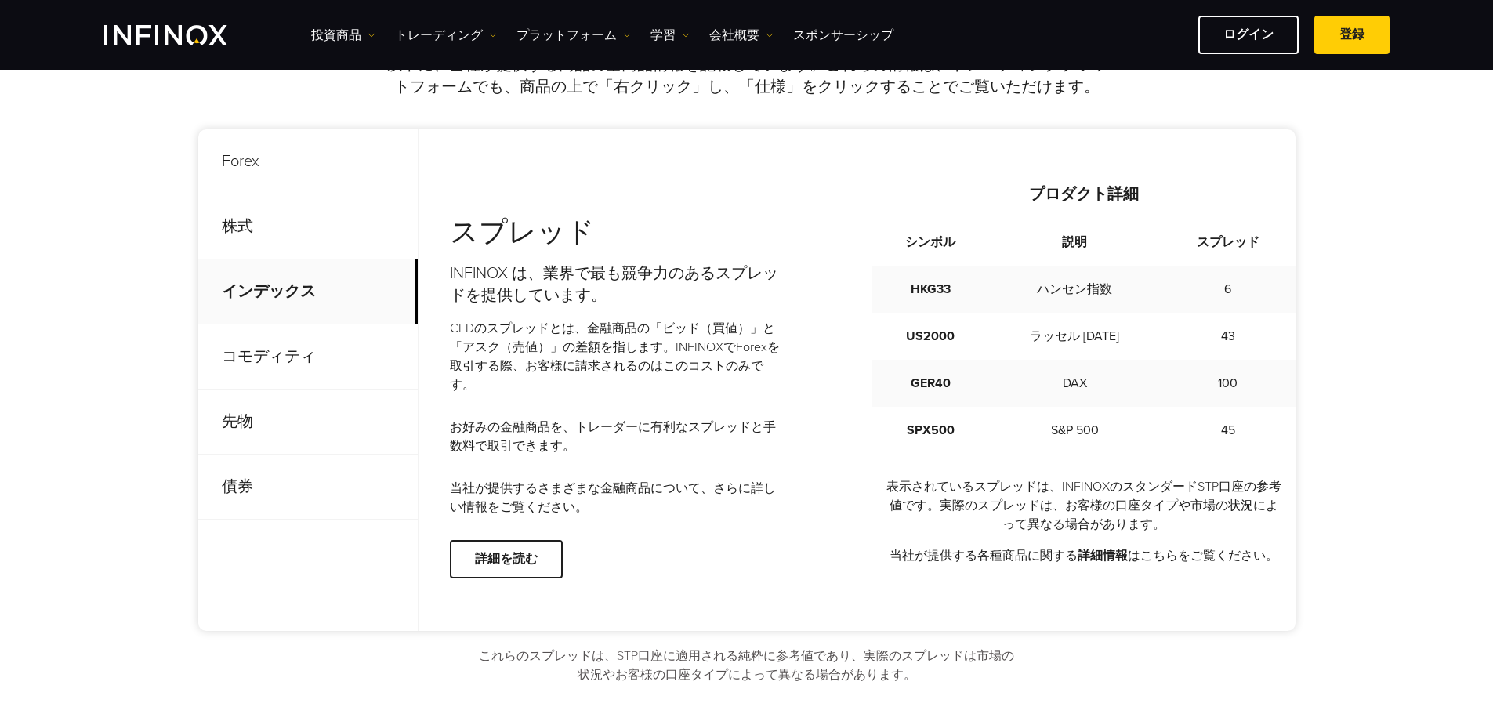
click at [334, 369] on p "コモディティ" at bounding box center [307, 357] width 219 height 65
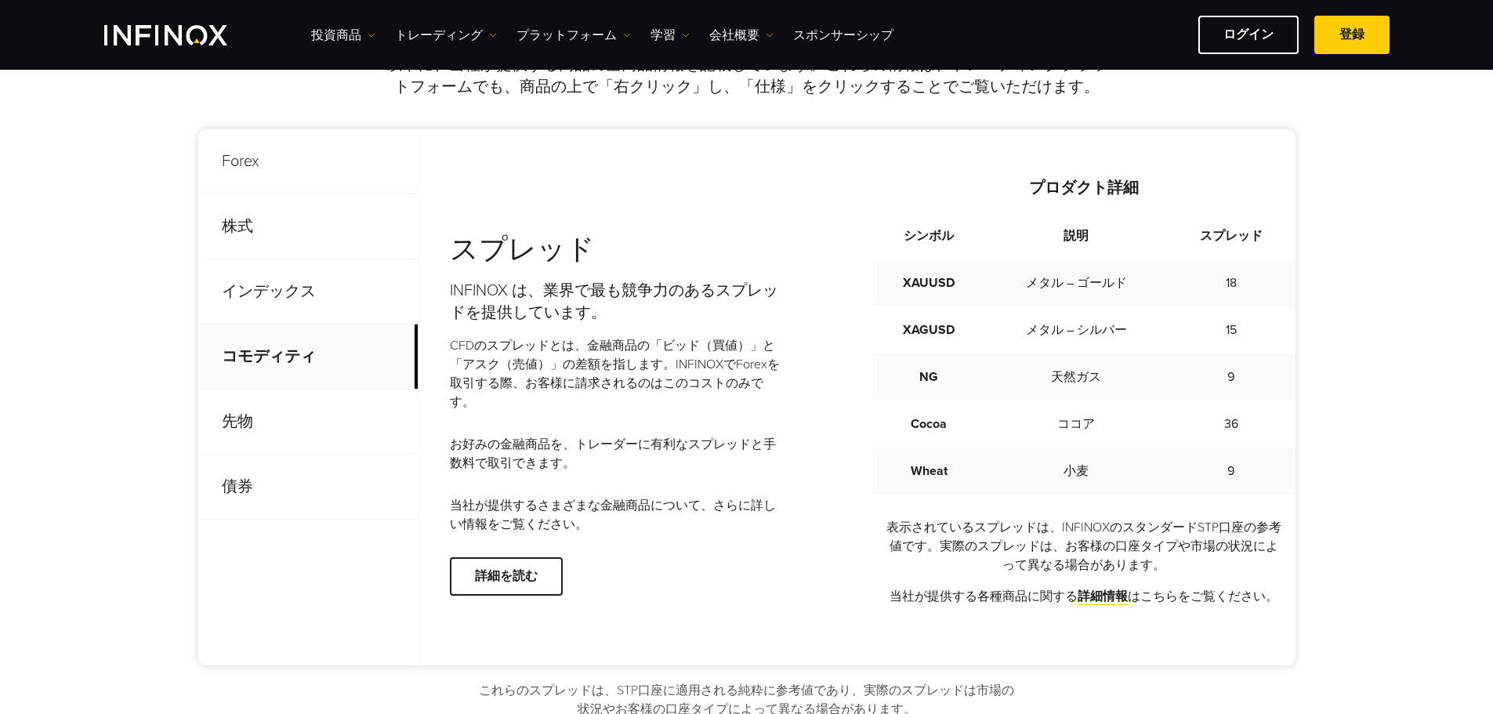
click at [339, 414] on p "先物" at bounding box center [307, 422] width 219 height 65
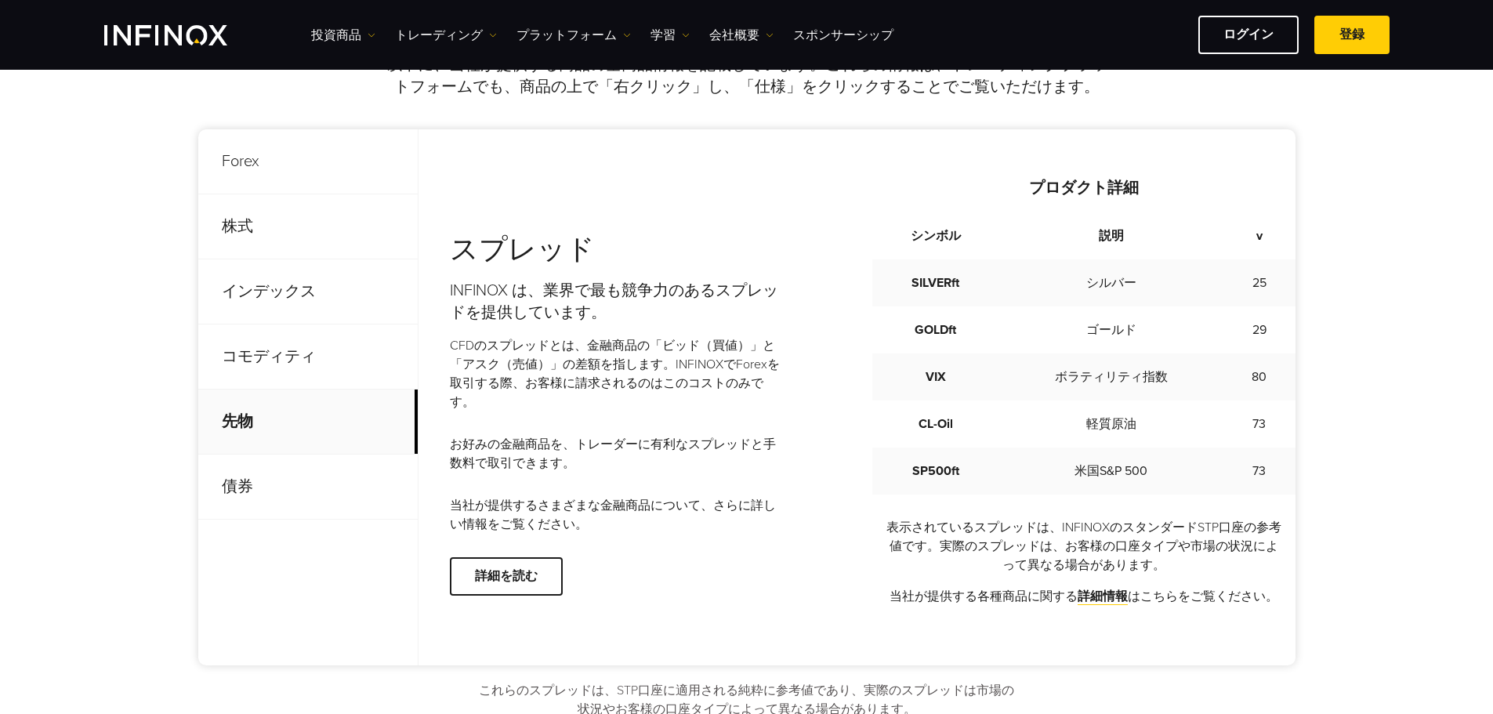
click at [343, 360] on p "コモディティ" at bounding box center [307, 357] width 219 height 65
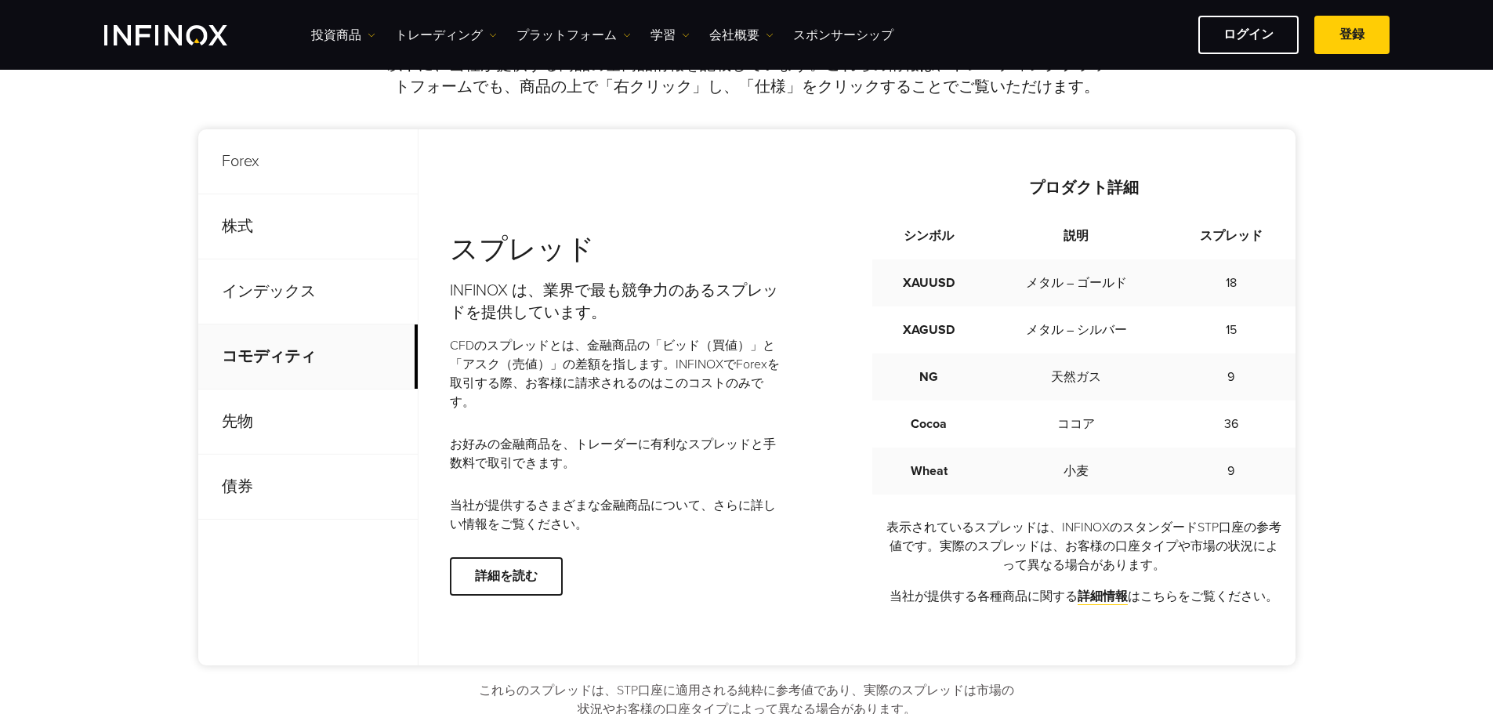
click at [340, 423] on p "先物" at bounding box center [307, 422] width 219 height 65
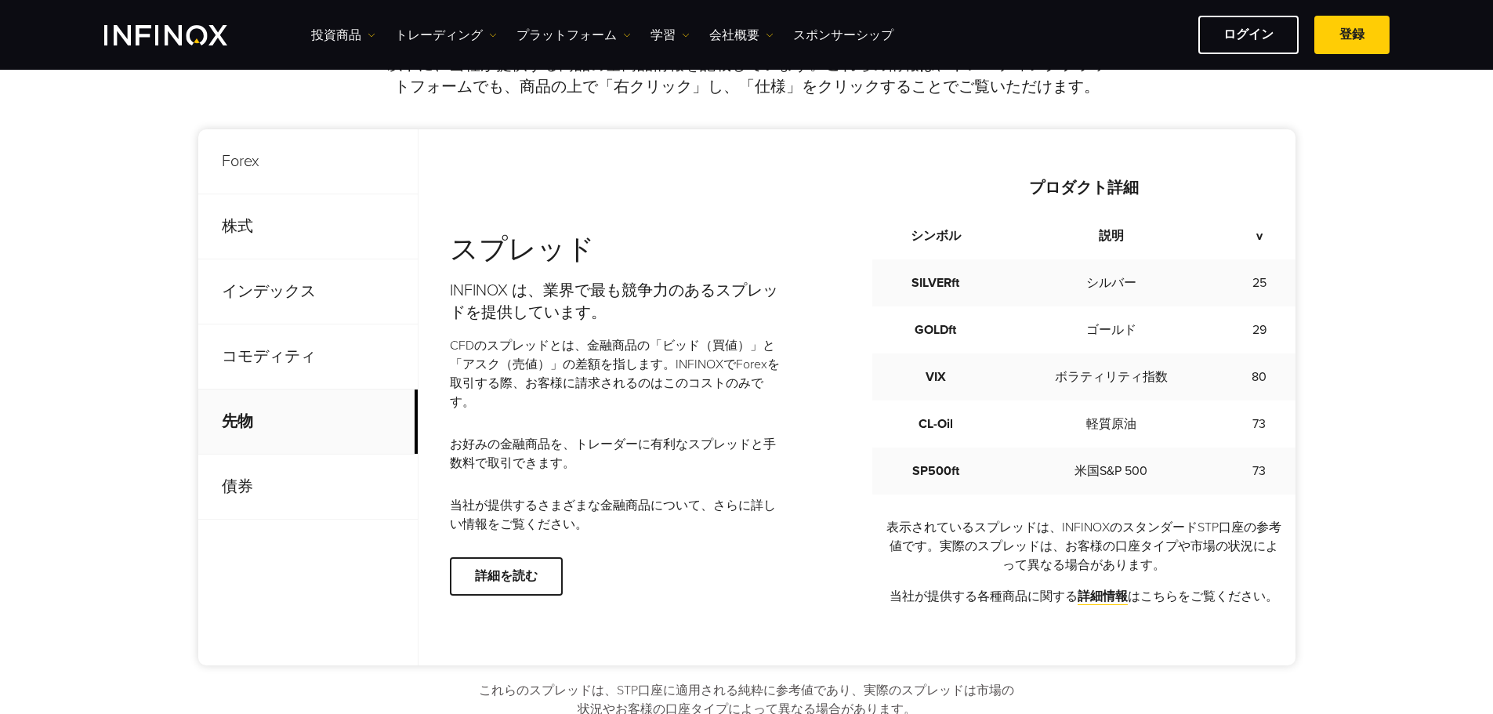
click at [363, 374] on p "コモディティ" at bounding box center [307, 357] width 219 height 65
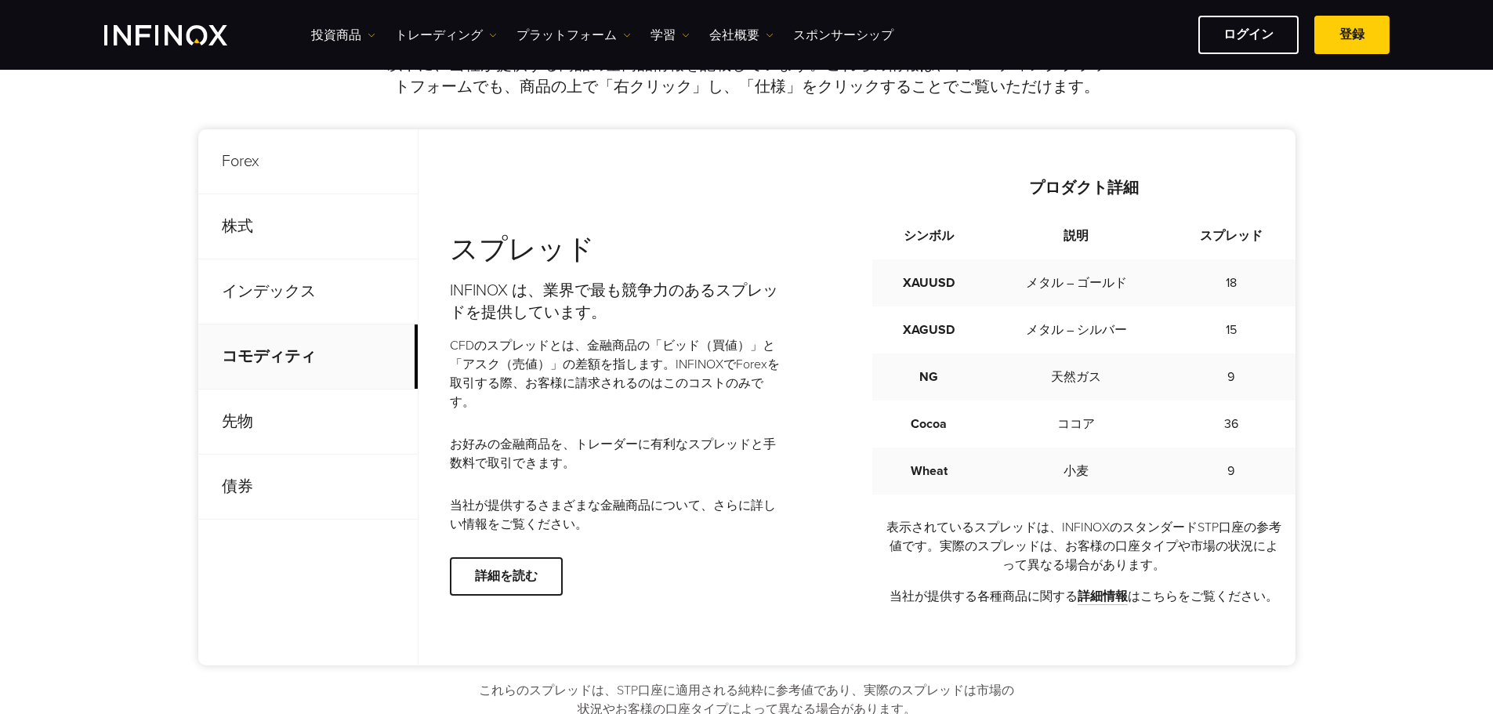
click at [359, 424] on p "先物" at bounding box center [307, 422] width 219 height 65
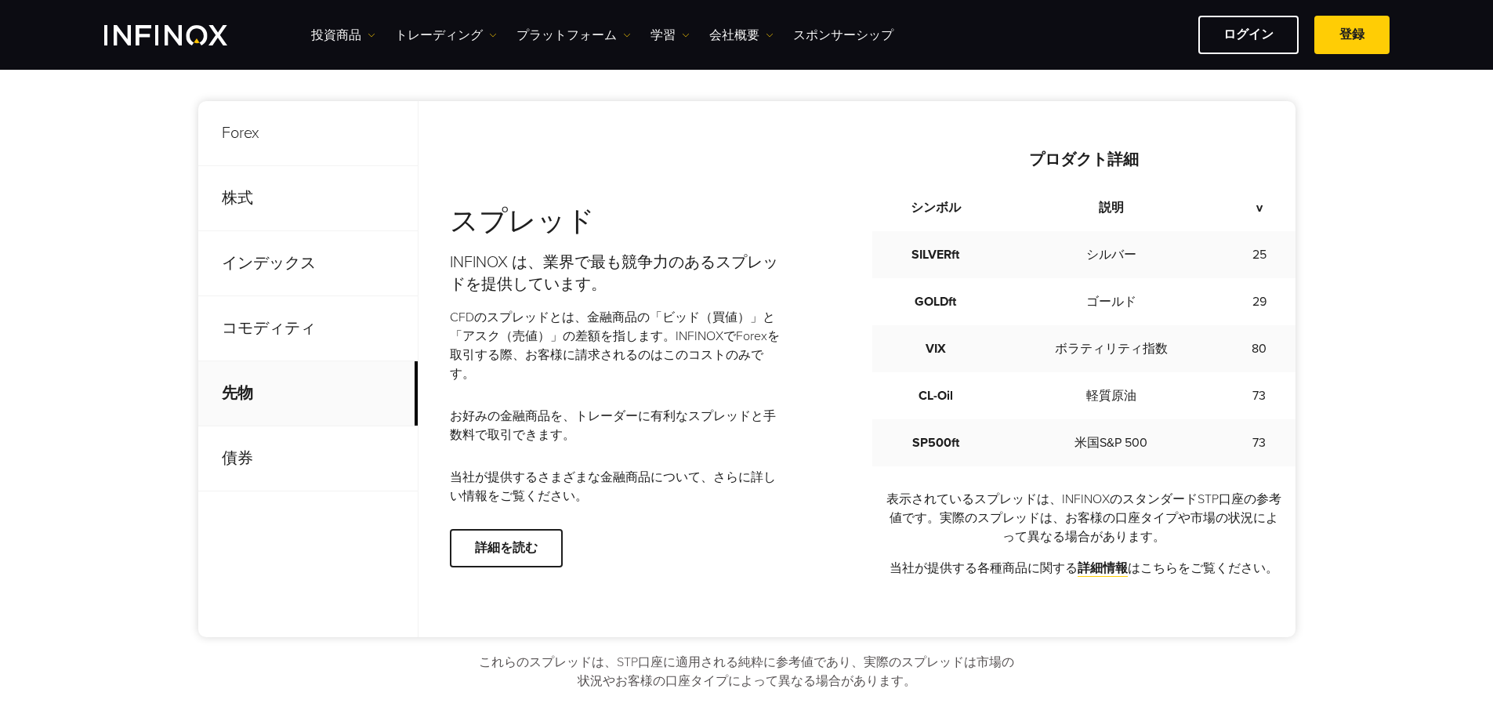
scroll to position [627, 0]
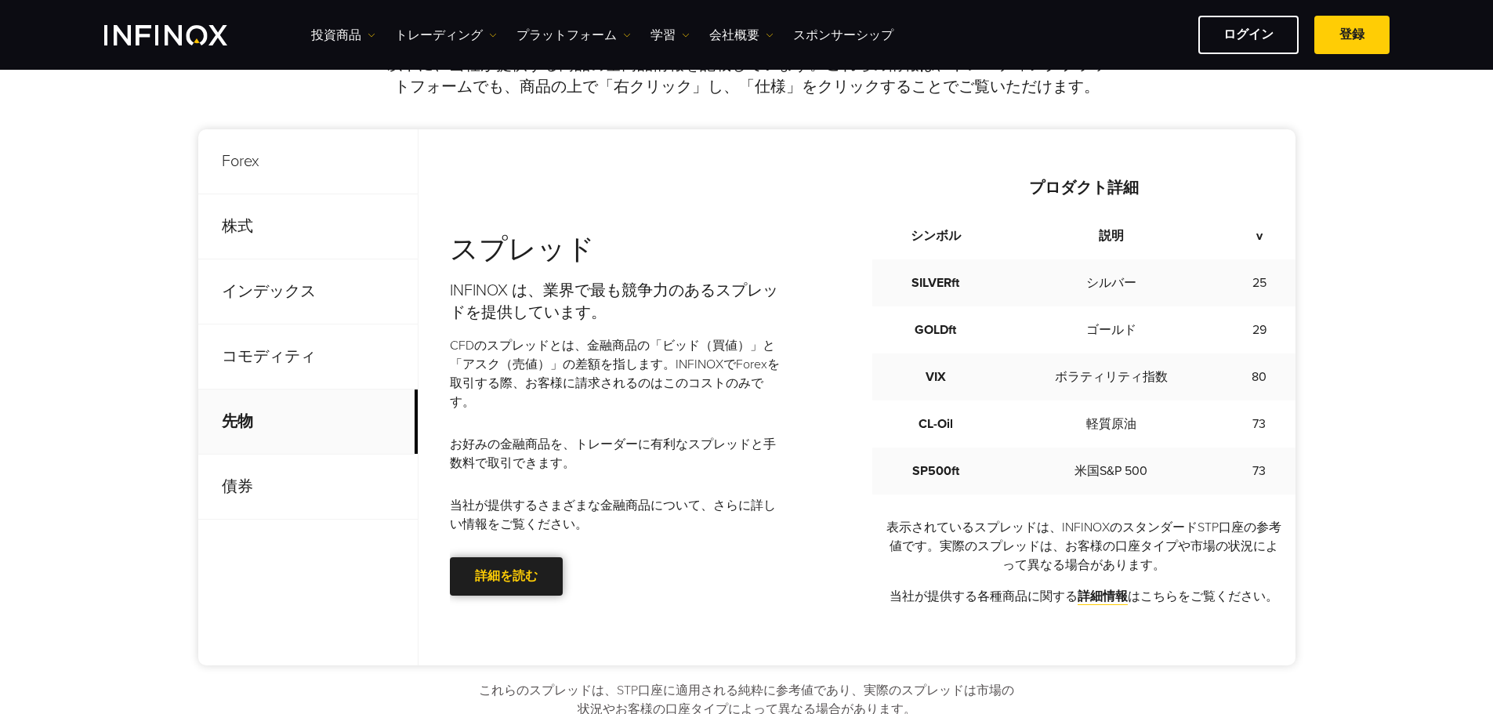
click at [500, 566] on link "詳細を読む" at bounding box center [506, 576] width 113 height 38
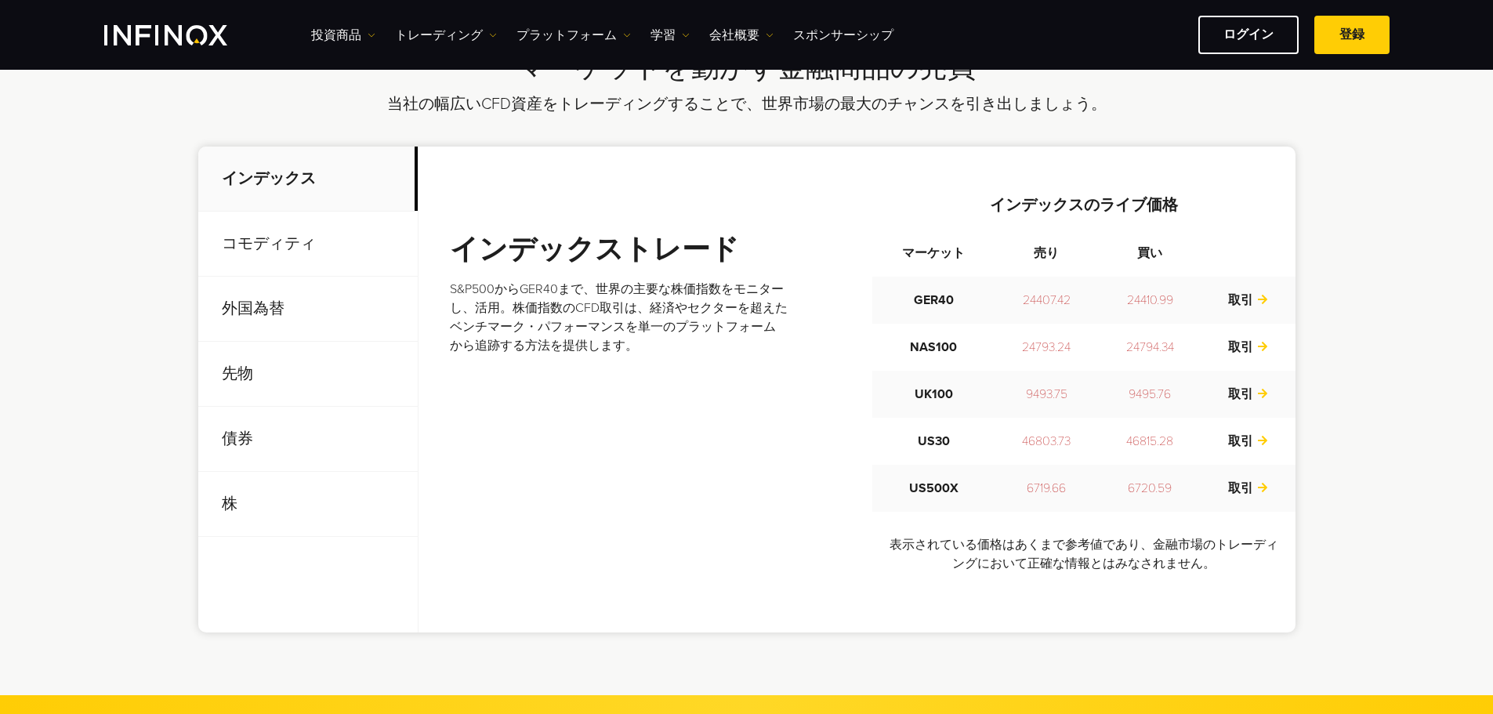
scroll to position [549, 0]
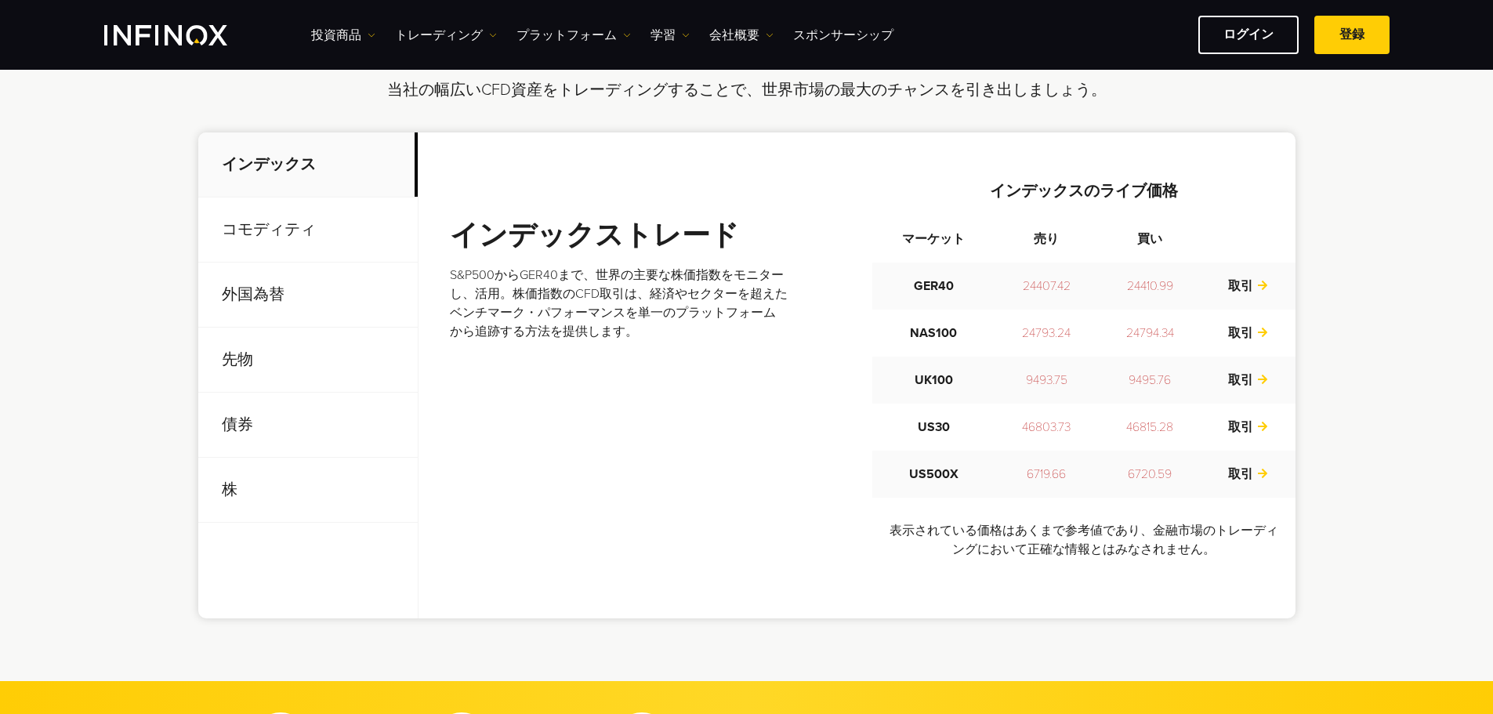
click at [269, 363] on p "先物" at bounding box center [307, 360] width 219 height 65
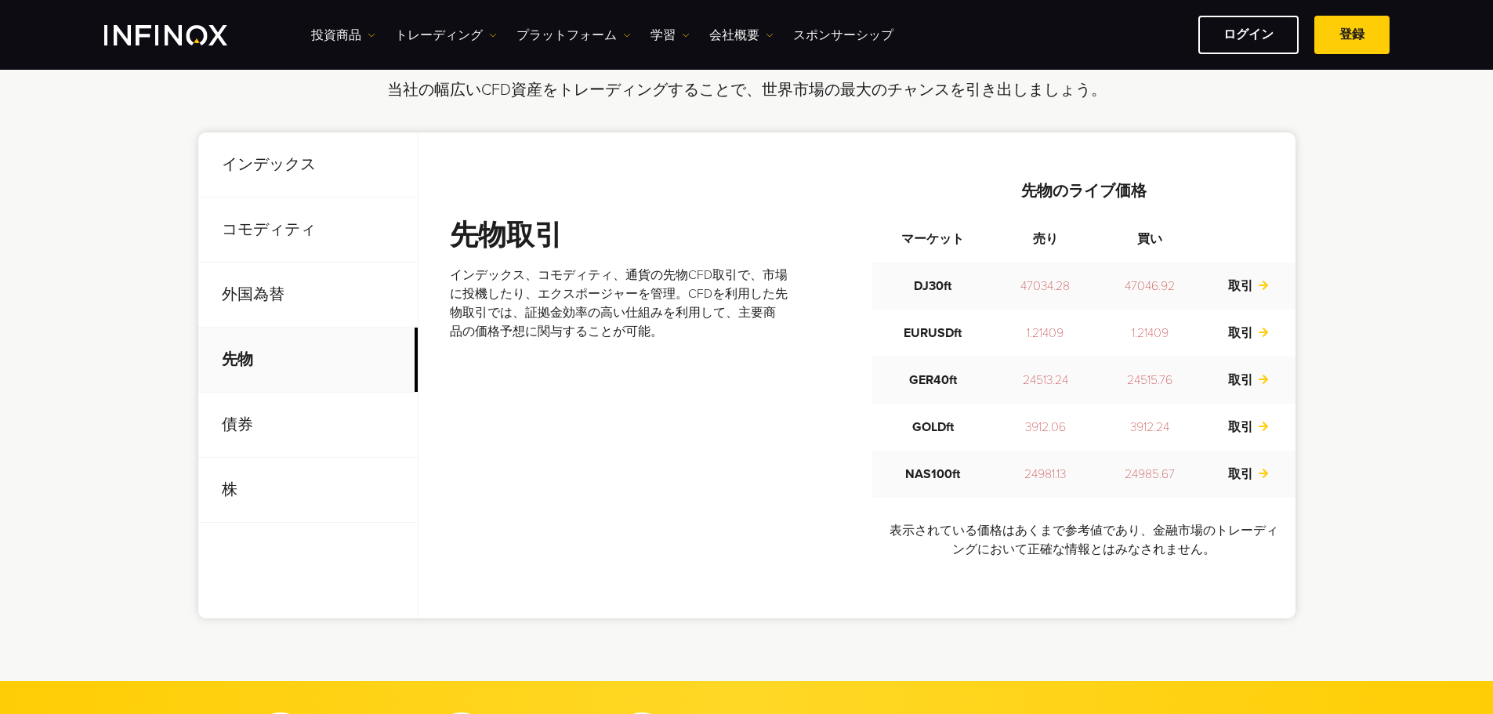
click at [288, 240] on p "コモディティ" at bounding box center [307, 230] width 219 height 65
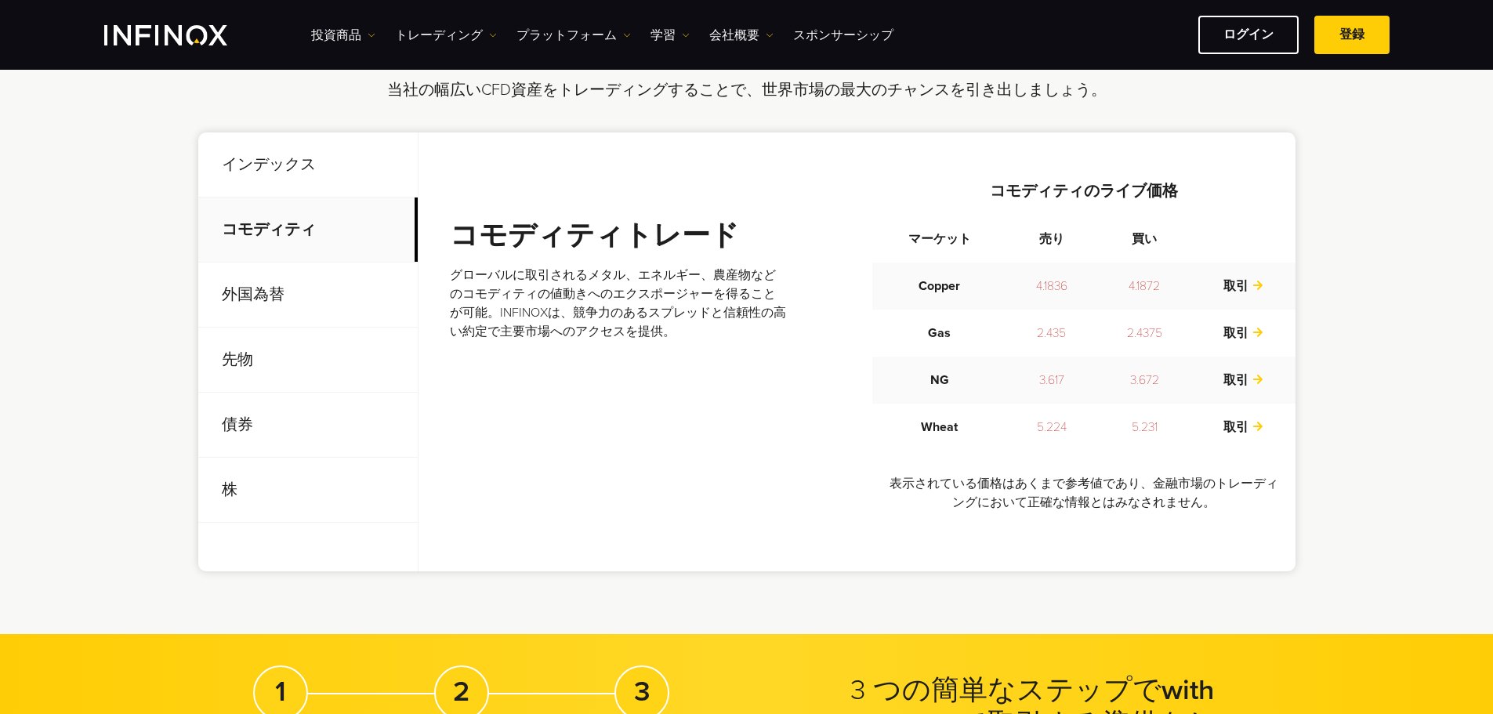
click at [318, 183] on p "インデックス" at bounding box center [307, 164] width 219 height 65
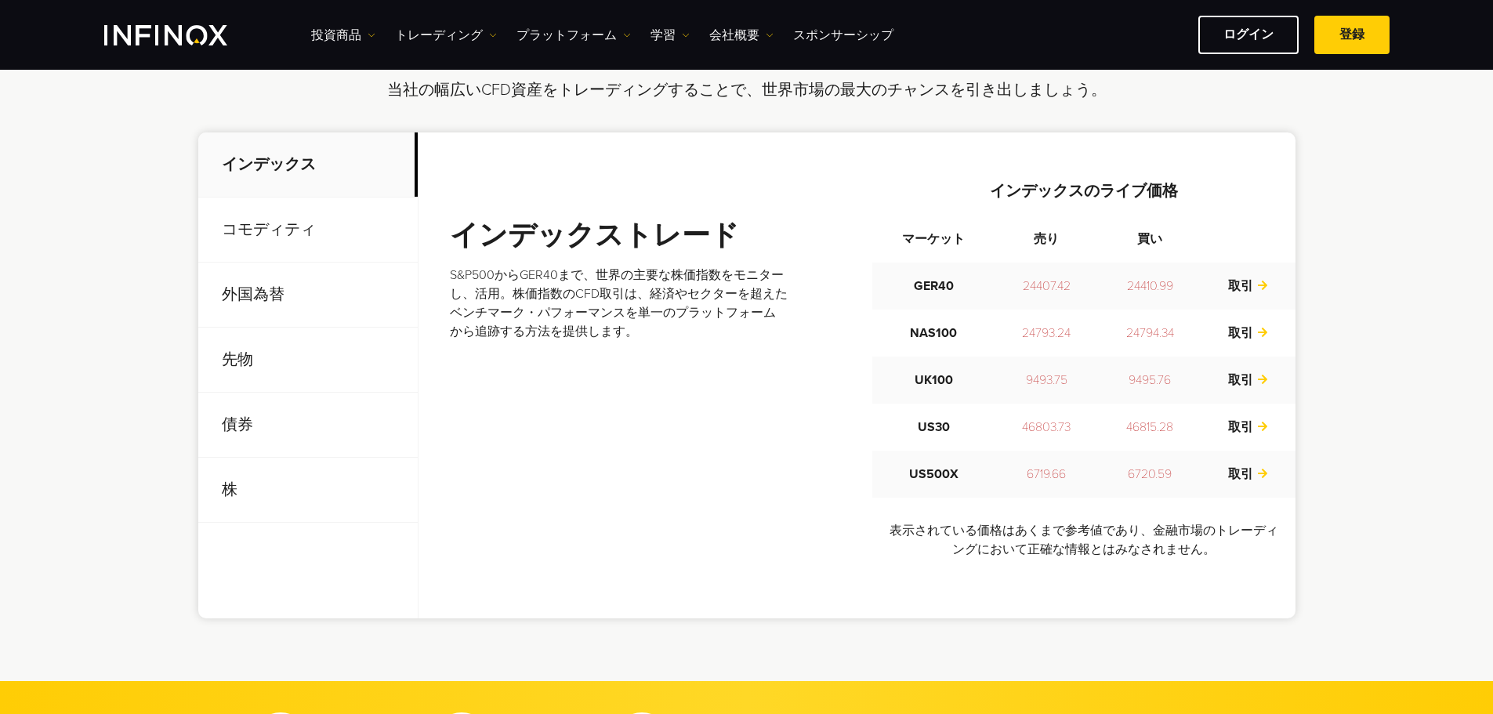
click at [313, 230] on p "コモディティ" at bounding box center [307, 230] width 219 height 65
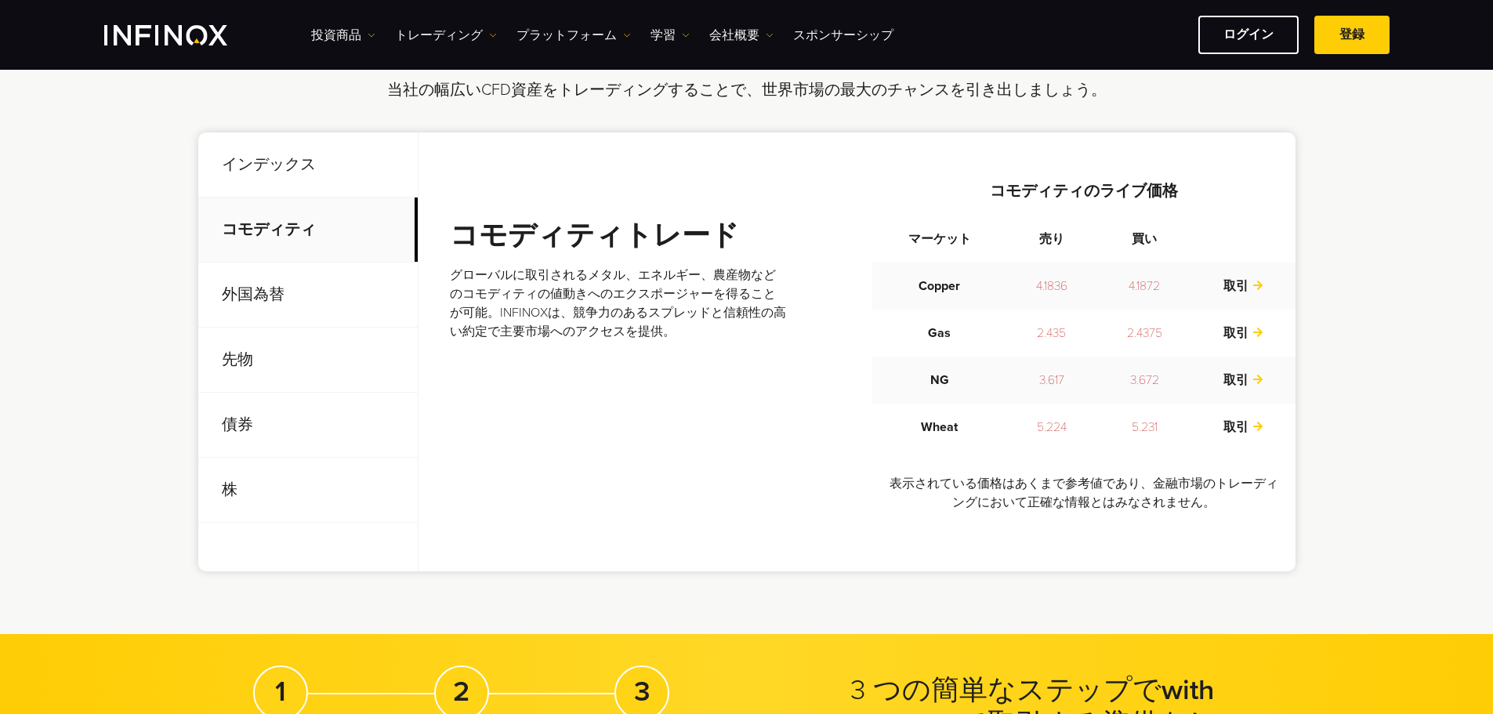
click at [314, 285] on p "外国為替" at bounding box center [307, 295] width 219 height 65
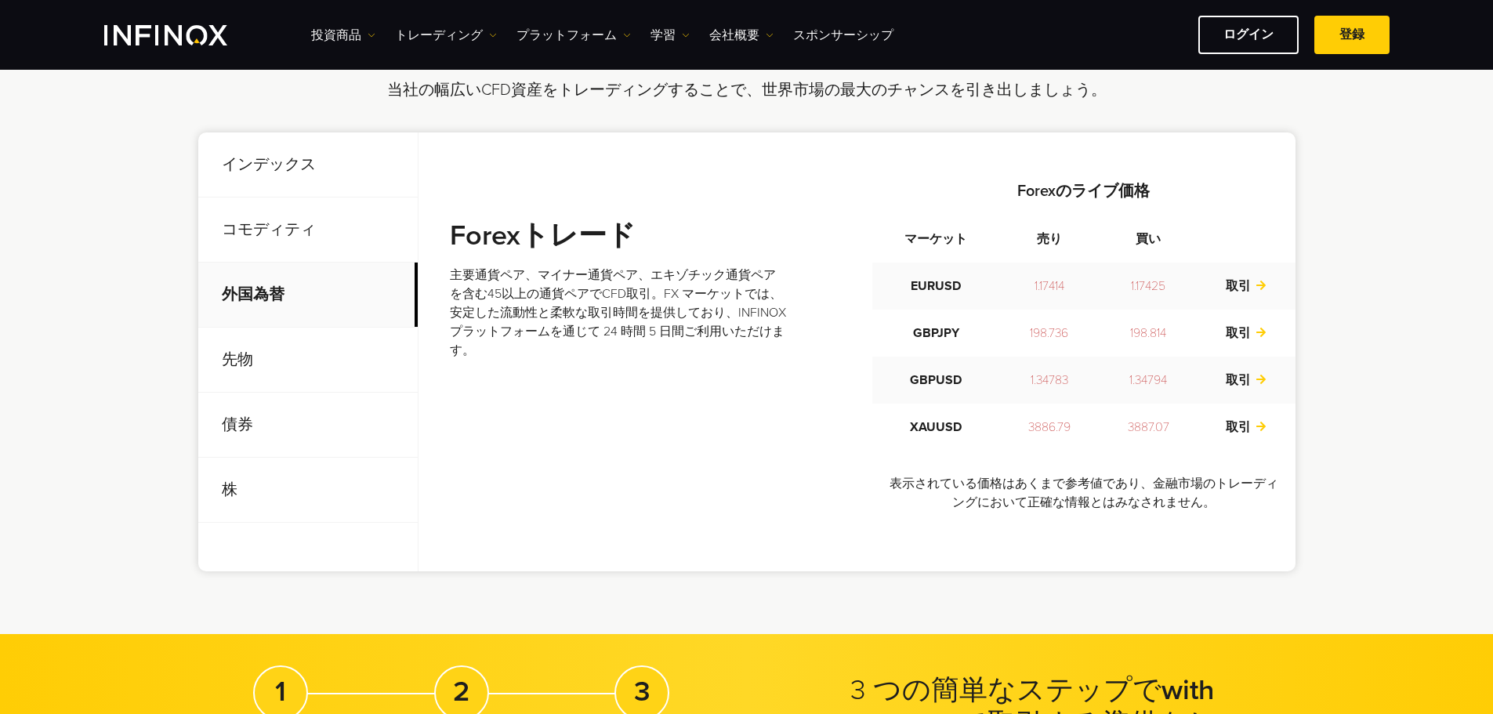
click at [328, 357] on p "先物" at bounding box center [307, 360] width 219 height 65
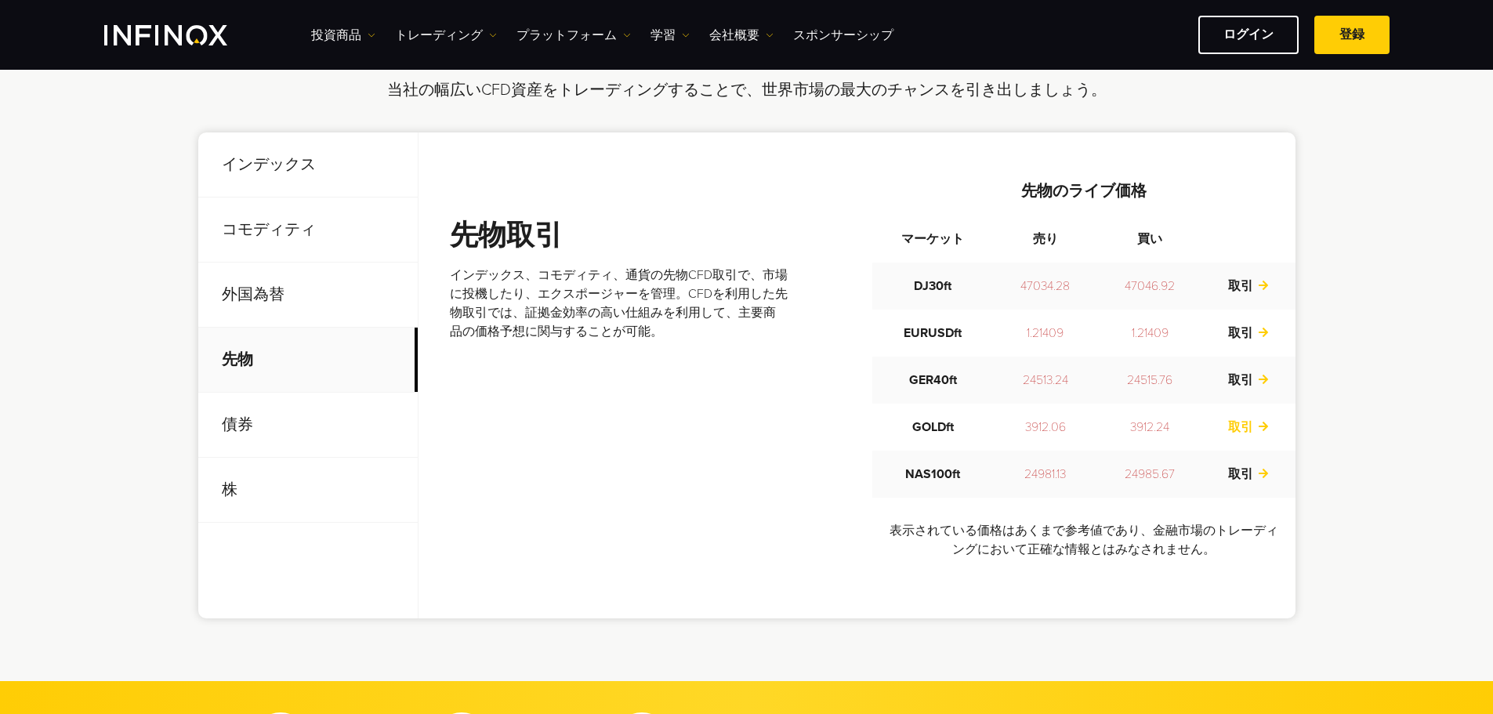
click at [1243, 423] on link "取引" at bounding box center [1248, 427] width 41 height 16
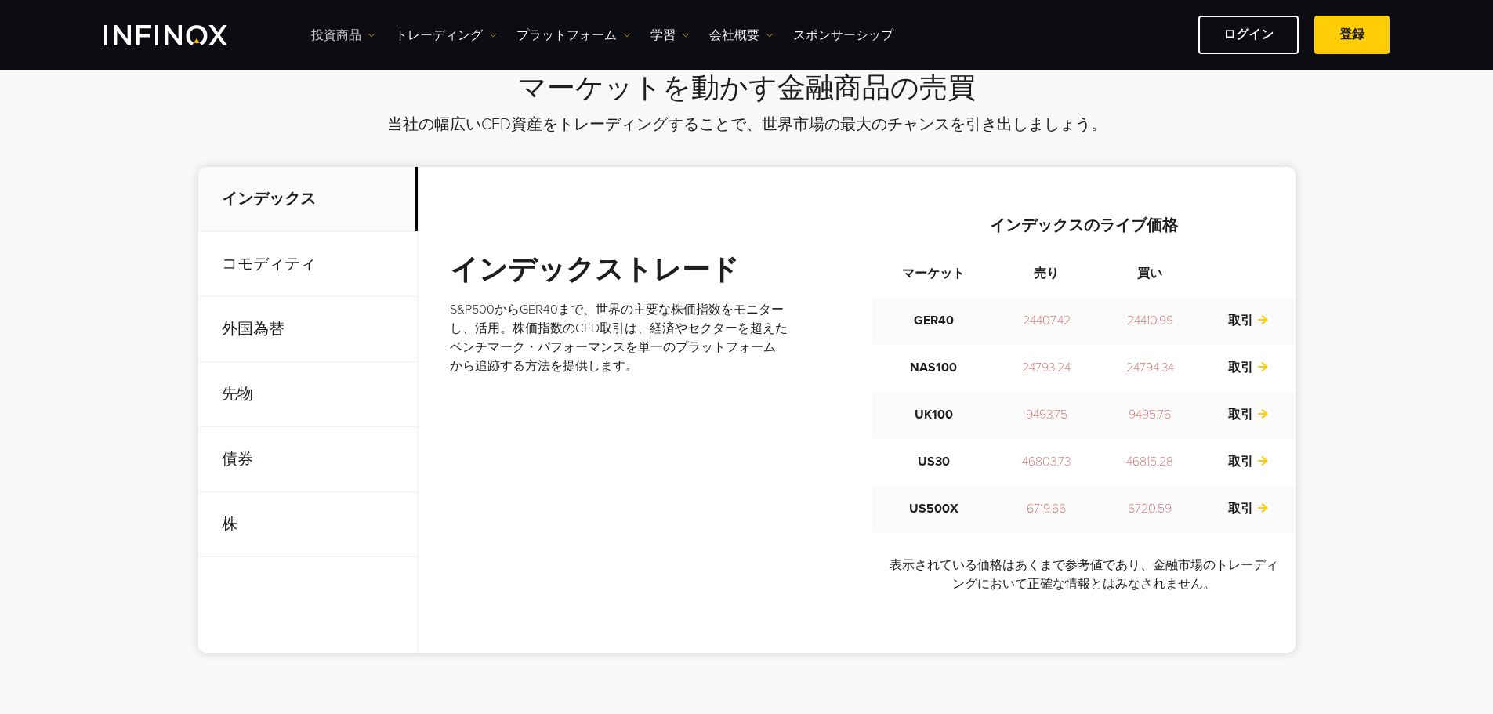
click at [321, 32] on link "投資商品" at bounding box center [343, 35] width 64 height 19
click at [96, 140] on div "マーケットを動かす金融商品の売買 当社の幅広いCFD資産をトレーディングすることで、世界市場の最大のチャンスを引き出しましょう。 インデックス コモディティ …" at bounding box center [746, 362] width 1493 height 707
